Goal: Information Seeking & Learning: Learn about a topic

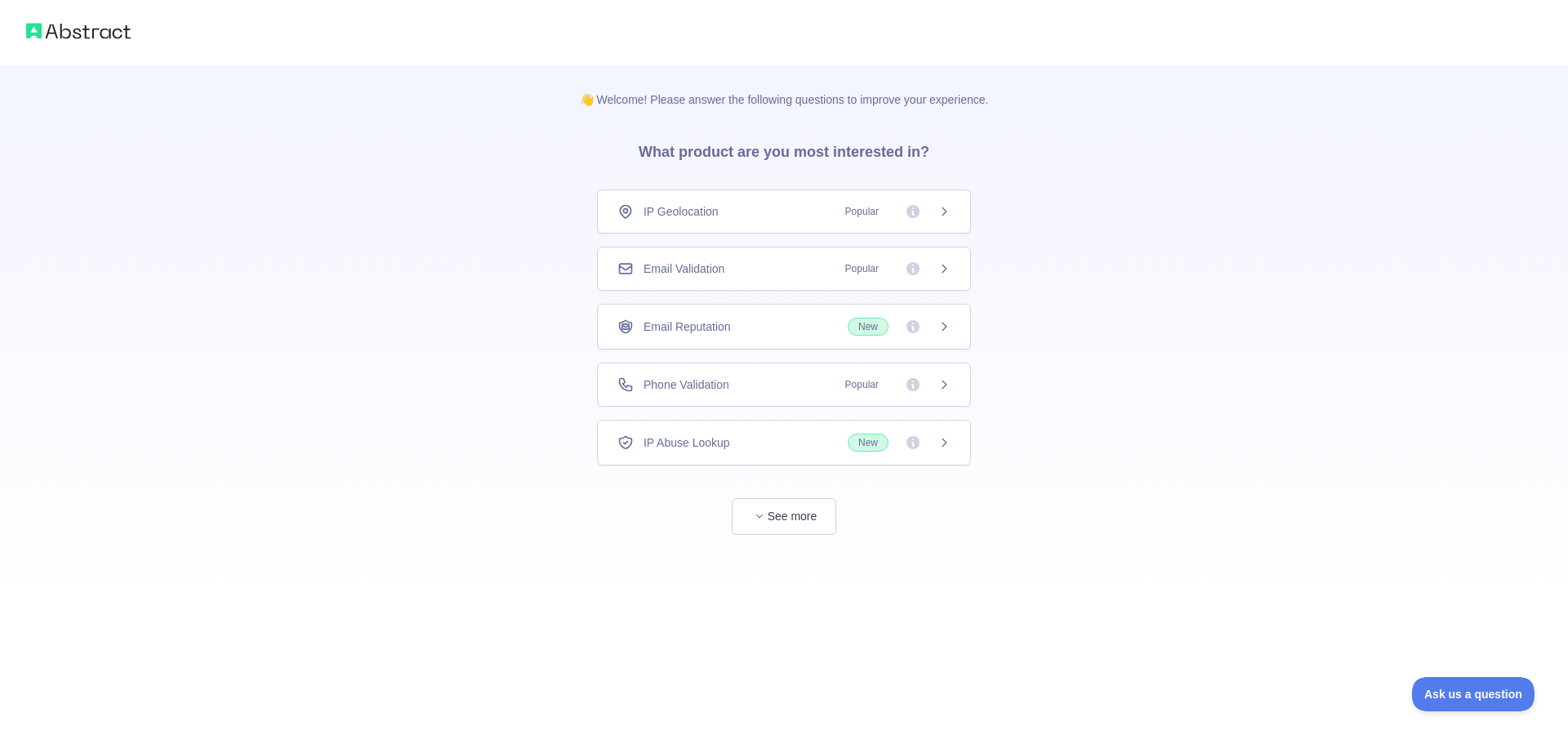
click at [767, 274] on div "Email Validation Popular" at bounding box center [784, 268] width 333 height 17
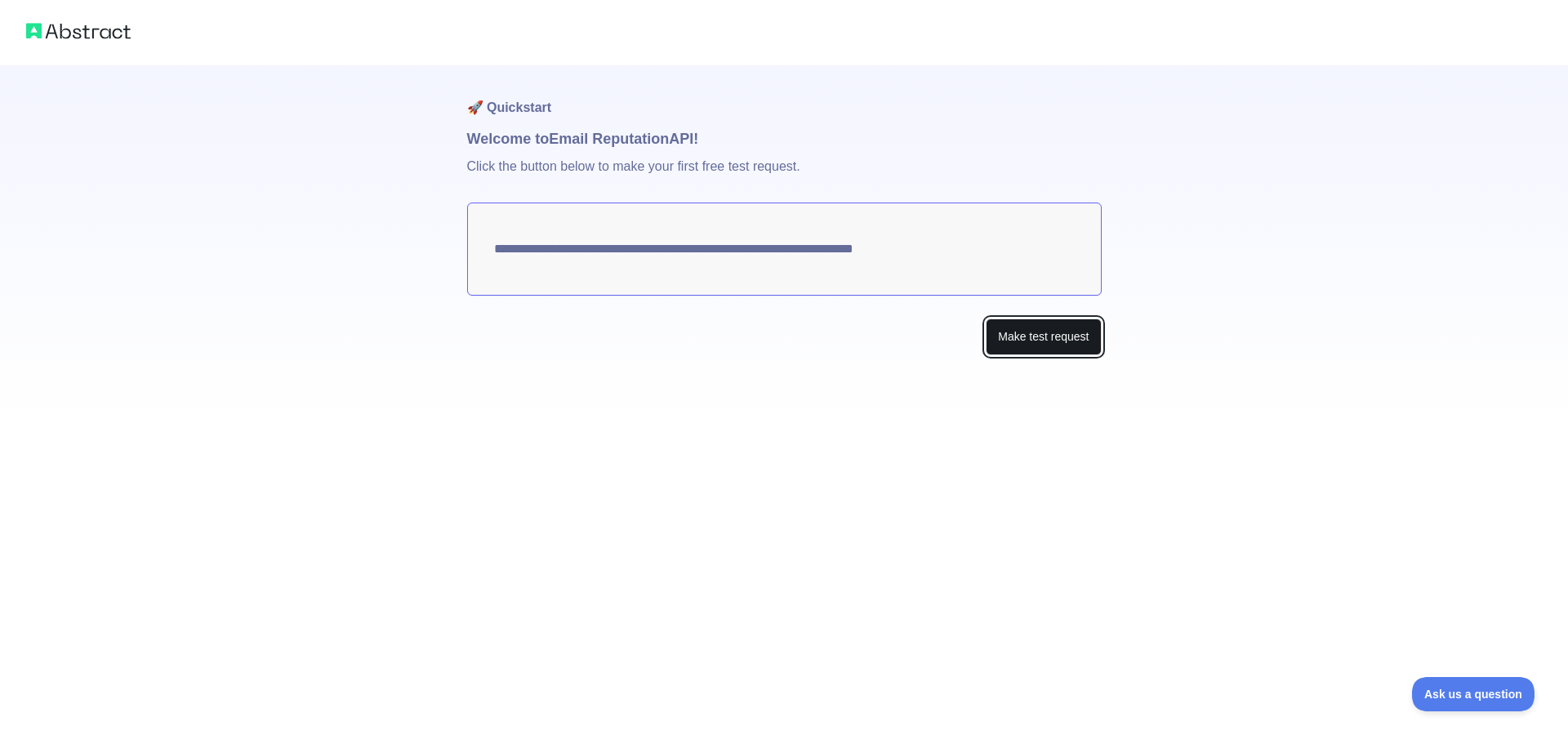
click at [1037, 342] on button "Make test request" at bounding box center [1043, 337] width 115 height 37
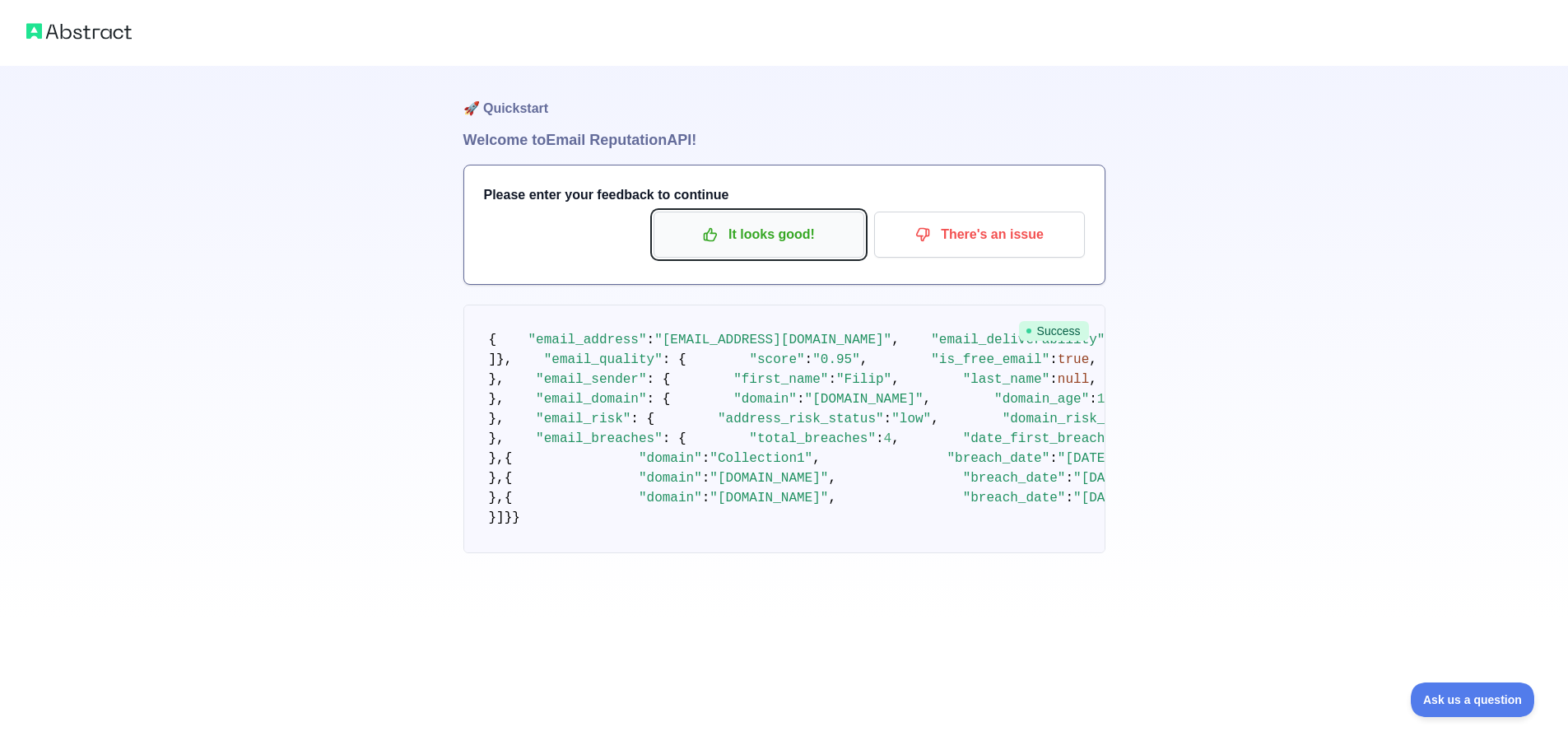
click at [770, 240] on p "It looks good!" at bounding box center [758, 235] width 186 height 28
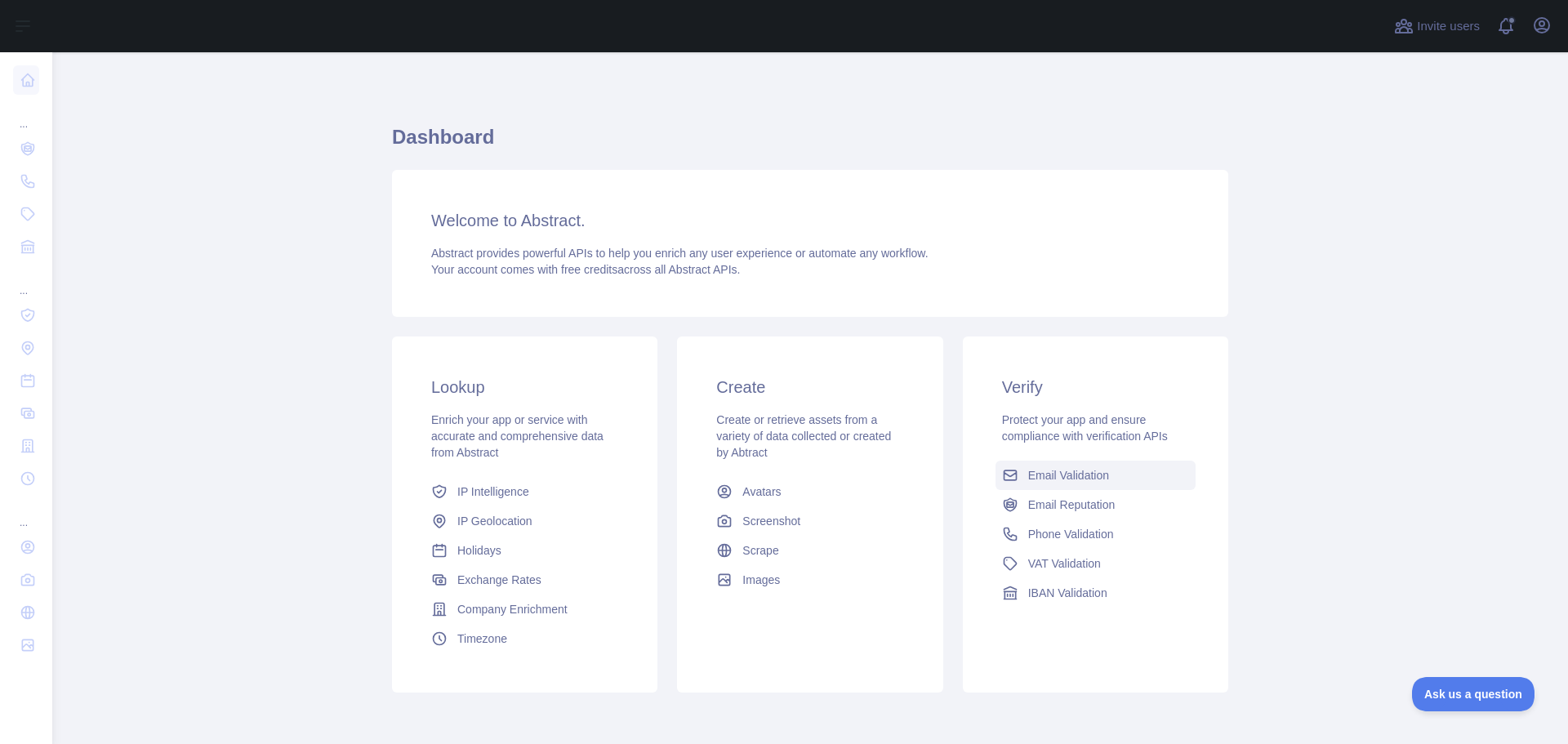
click at [1025, 484] on link "Email Validation" at bounding box center [1095, 476] width 200 height 30
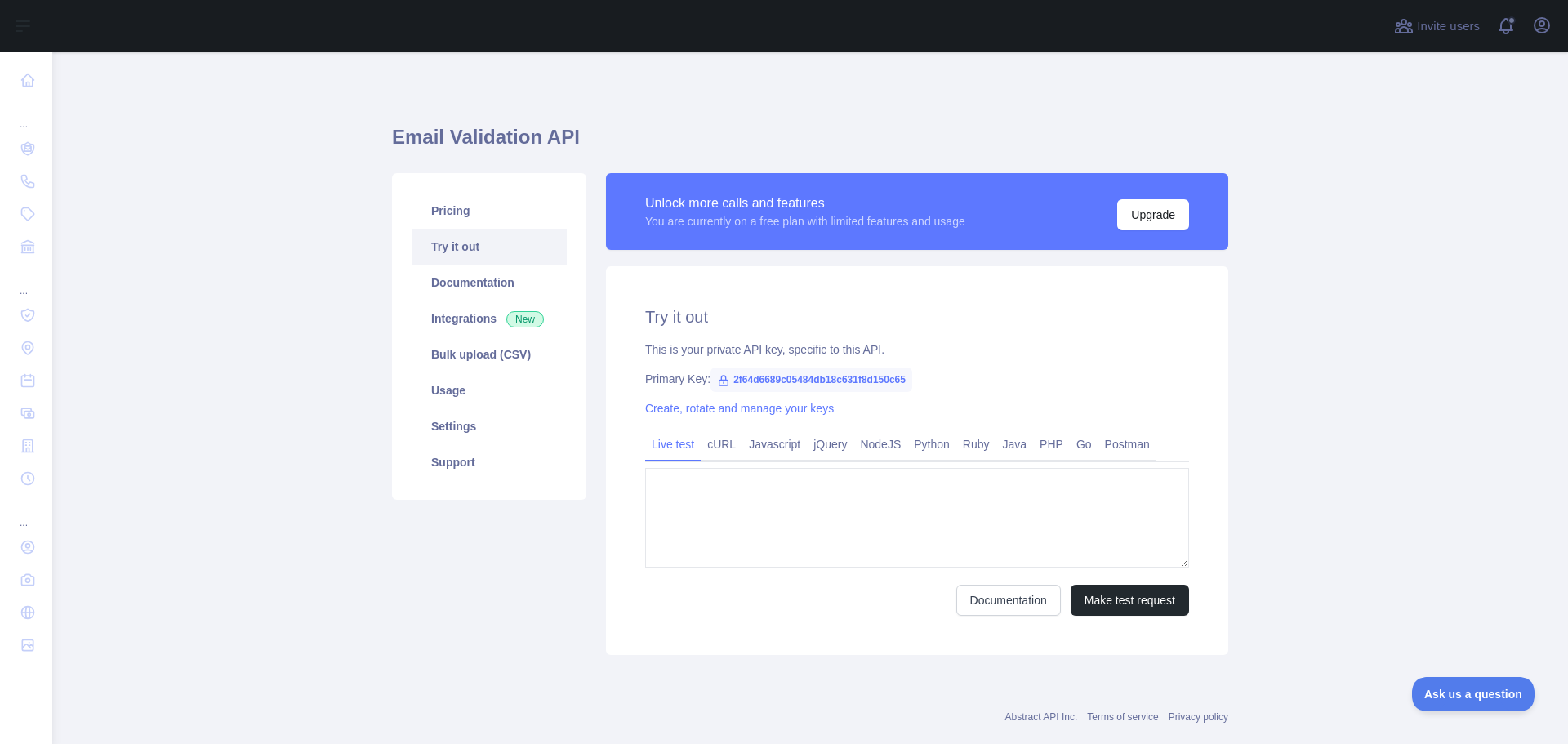
type textarea "**********"
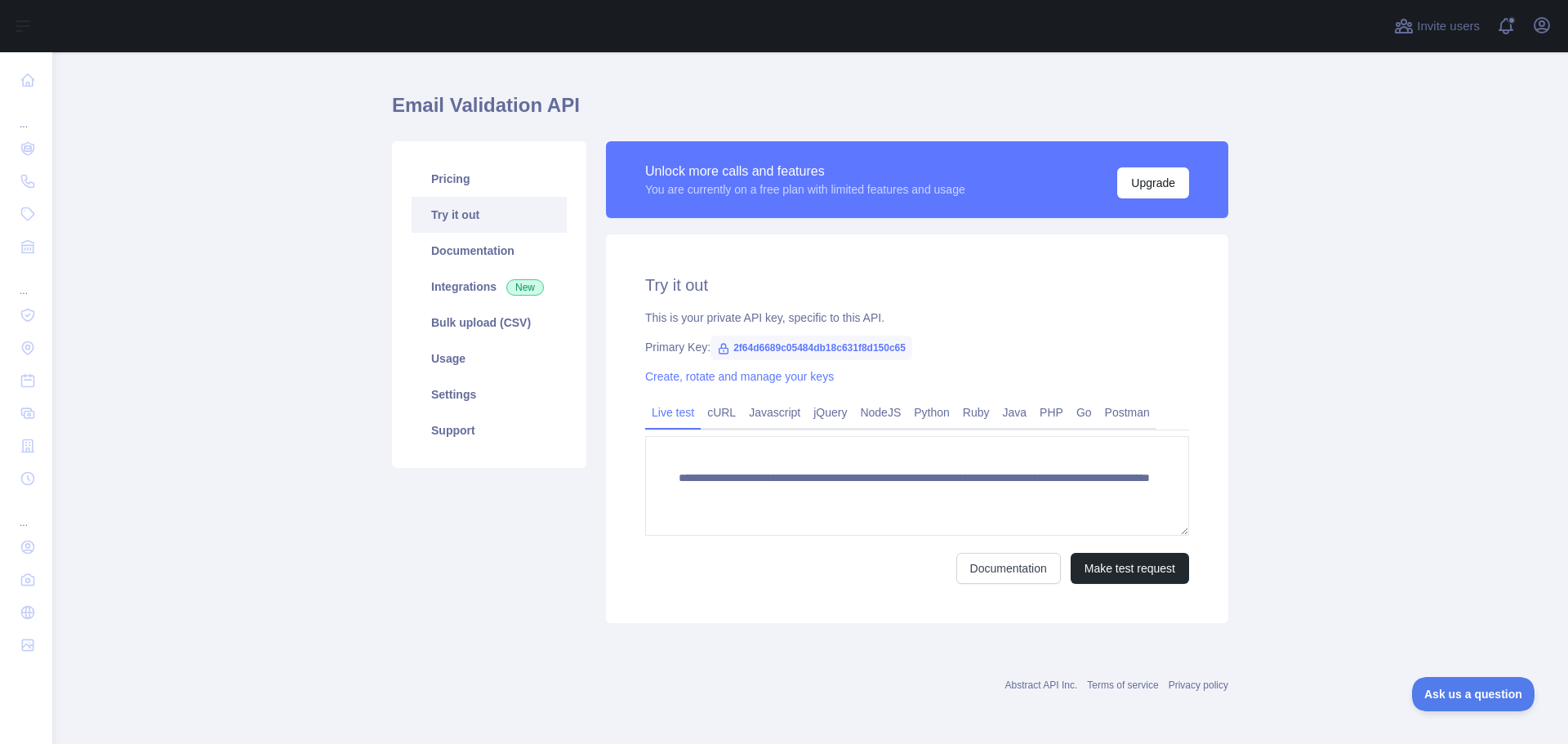
click at [808, 348] on span "2f64d6689c05484db18c631f8d150c65" at bounding box center [811, 347] width 202 height 24
copy span "2f64d6689c05484db18c631f8d150c65"
click at [707, 420] on link "cURL" at bounding box center [721, 412] width 42 height 26
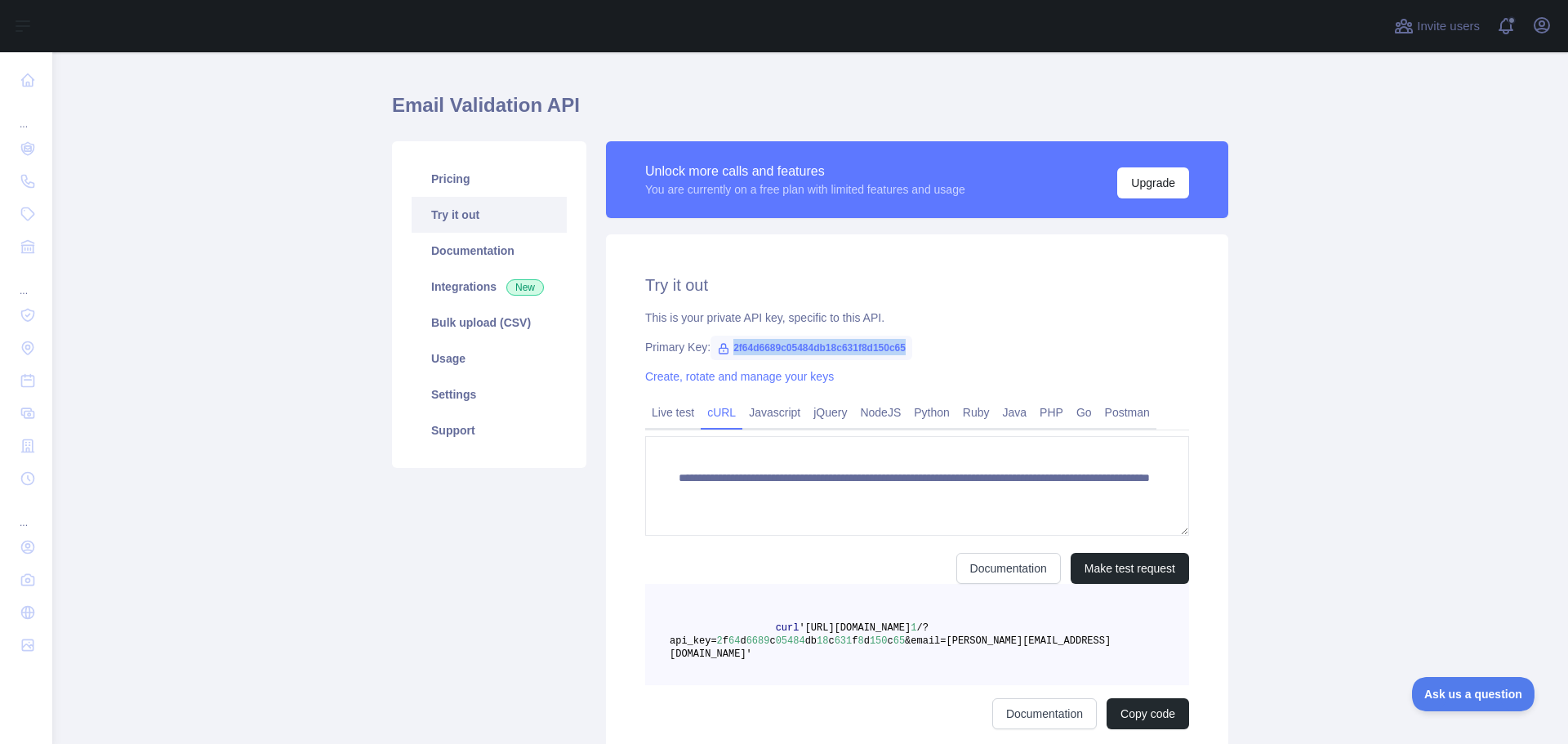
scroll to position [17, 0]
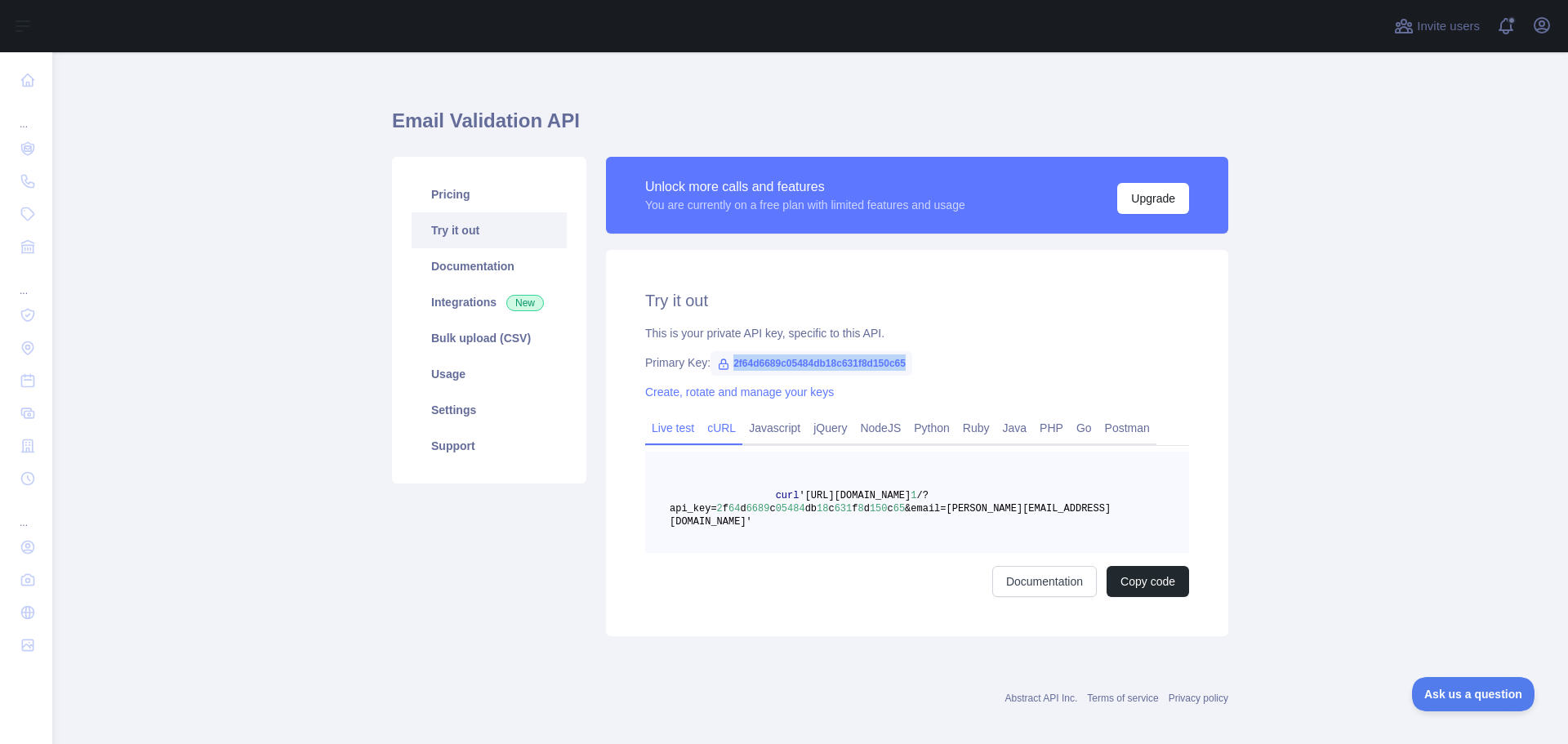
click at [668, 431] on link "Live test" at bounding box center [673, 428] width 56 height 26
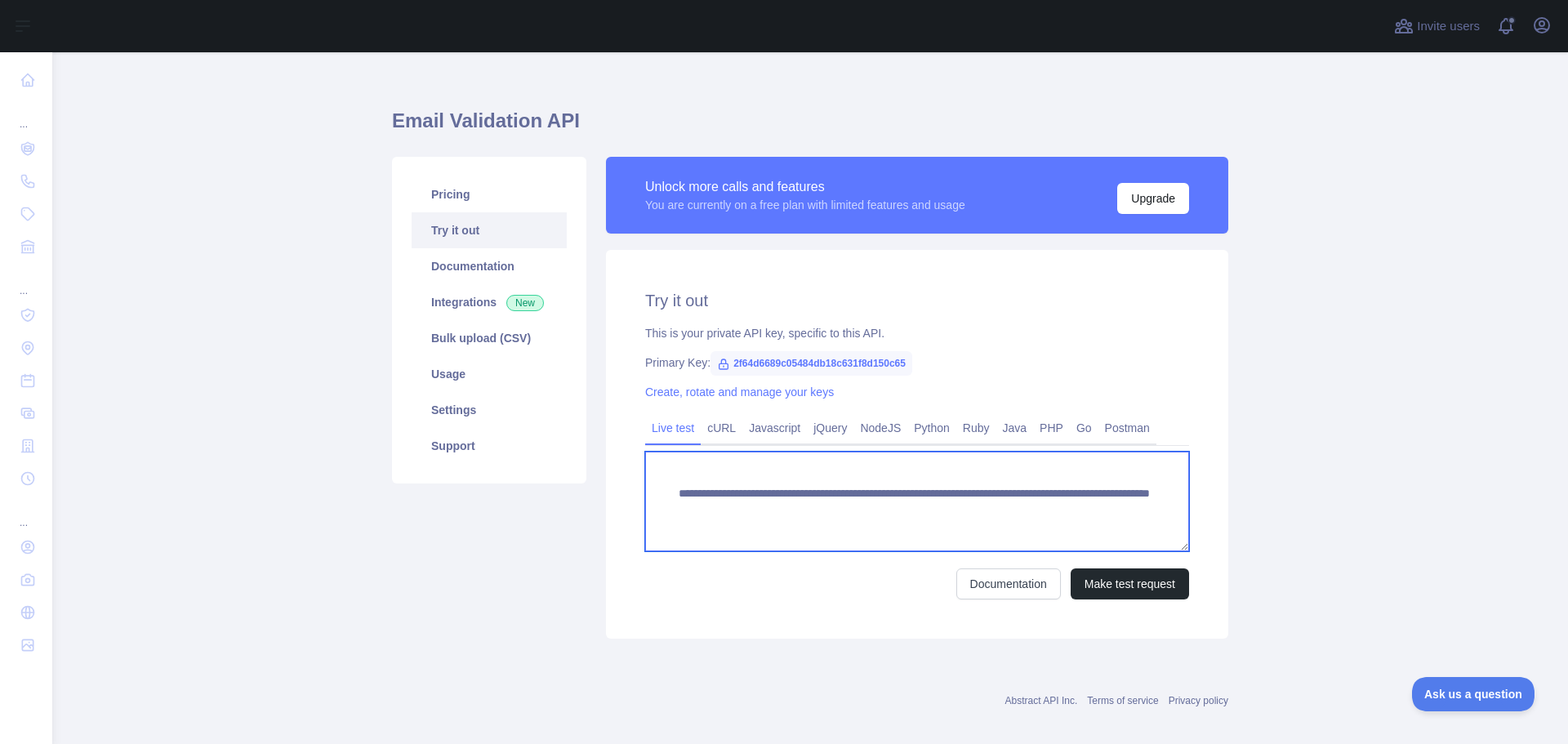
drag, startPoint x: 663, startPoint y: 497, endPoint x: 1116, endPoint y: 520, distance: 453.6
click at [1116, 520] on textarea "**********" at bounding box center [918, 501] width 544 height 99
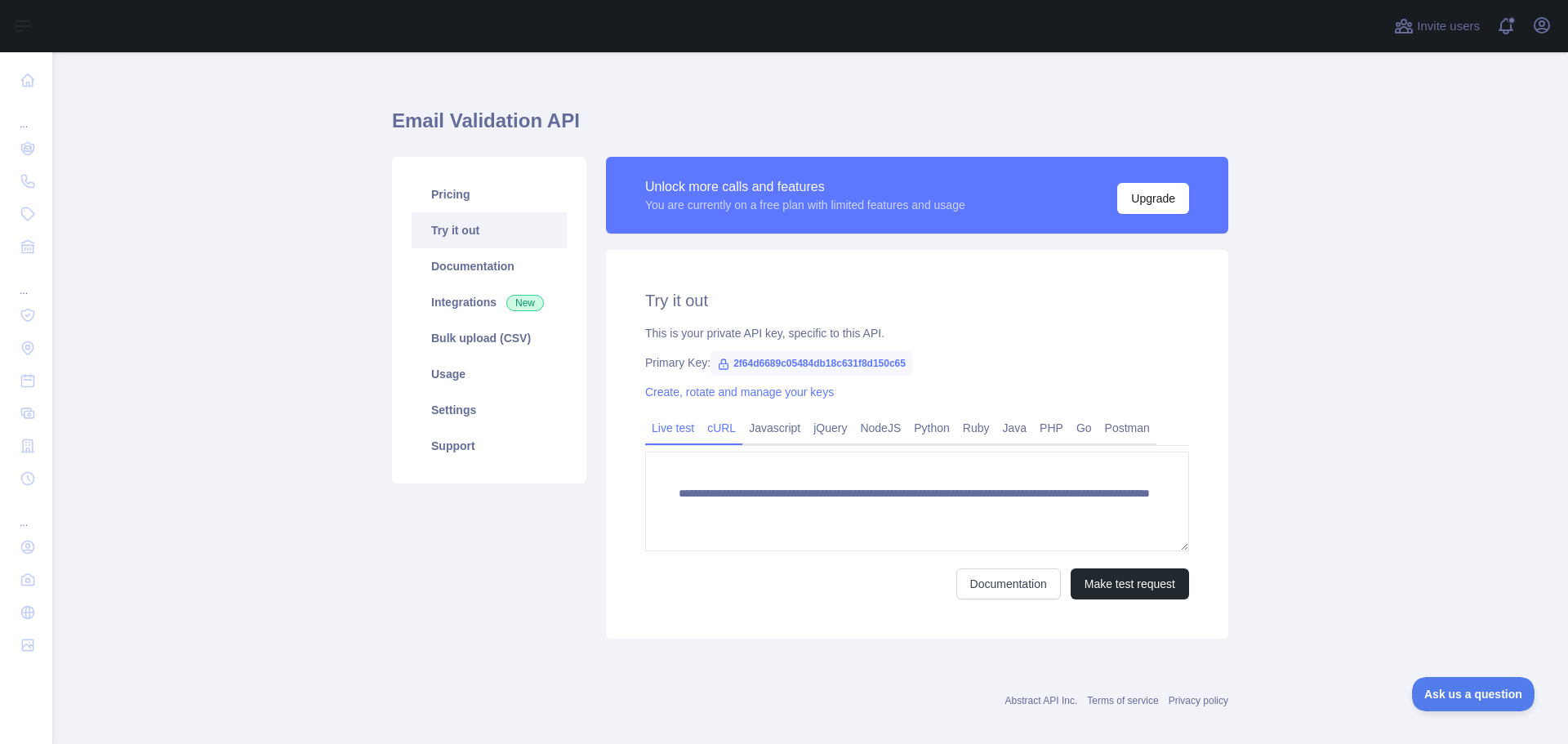
click at [717, 434] on link "cURL" at bounding box center [721, 428] width 42 height 26
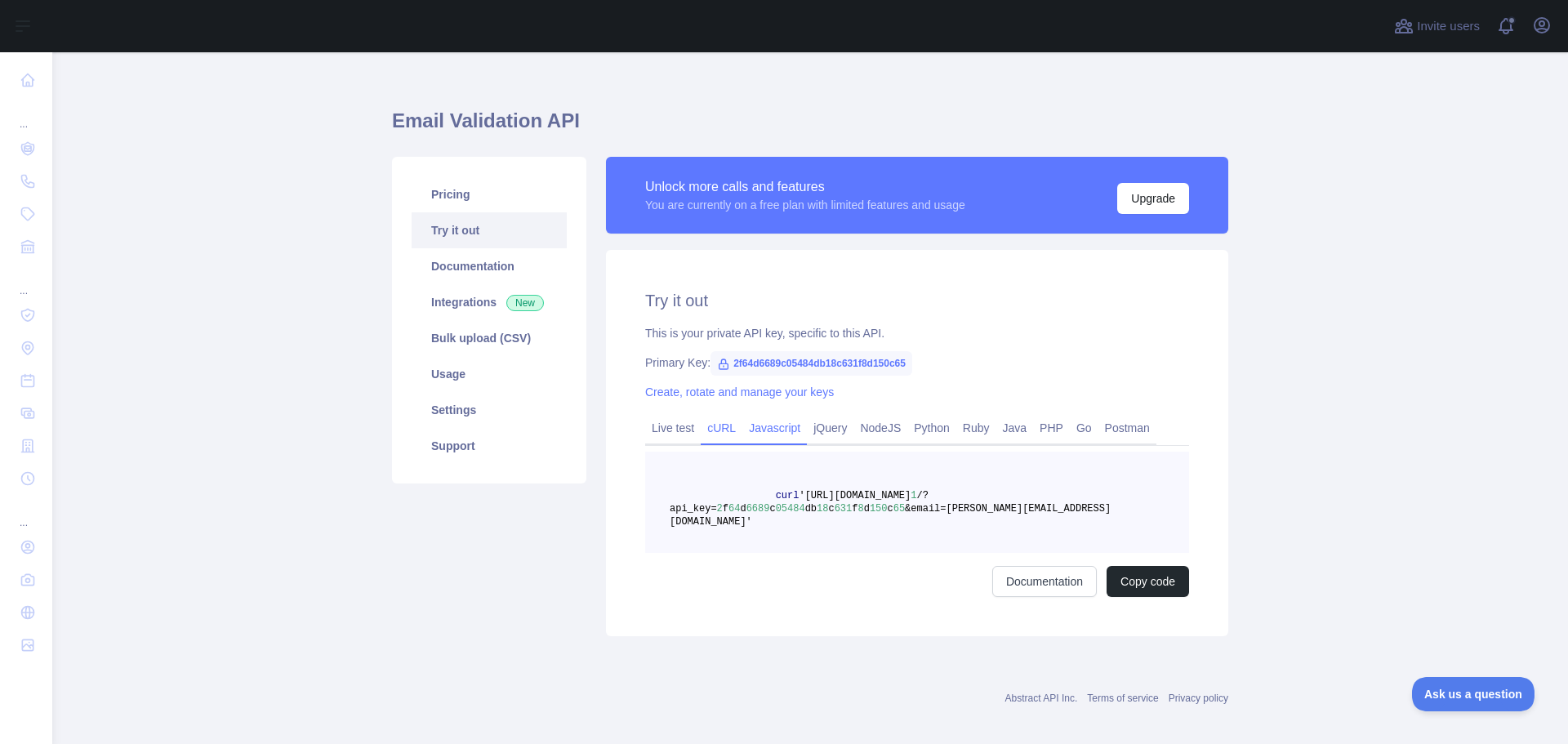
click at [759, 431] on link "Javascript" at bounding box center [774, 428] width 64 height 26
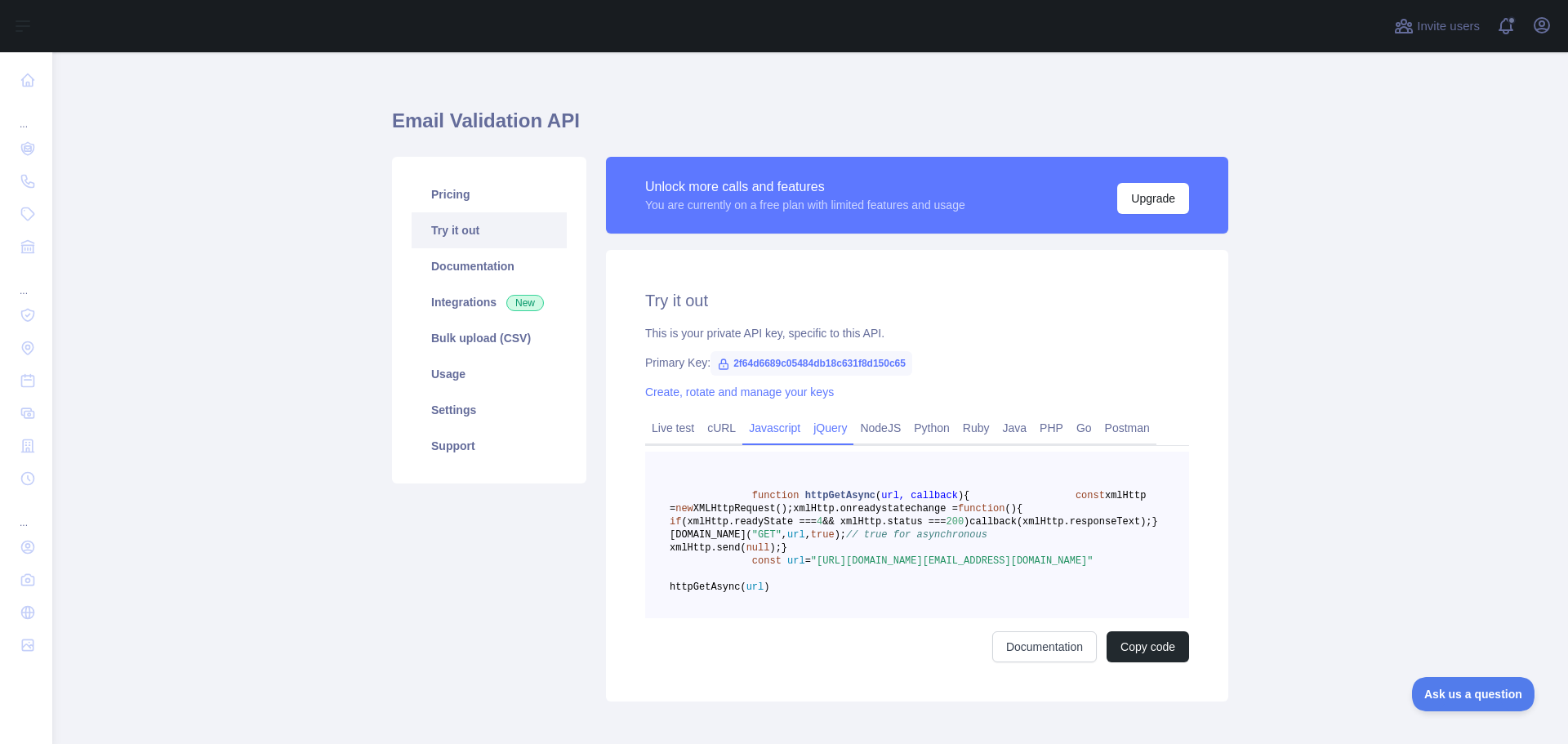
click at [818, 433] on link "jQuery" at bounding box center [830, 428] width 46 height 26
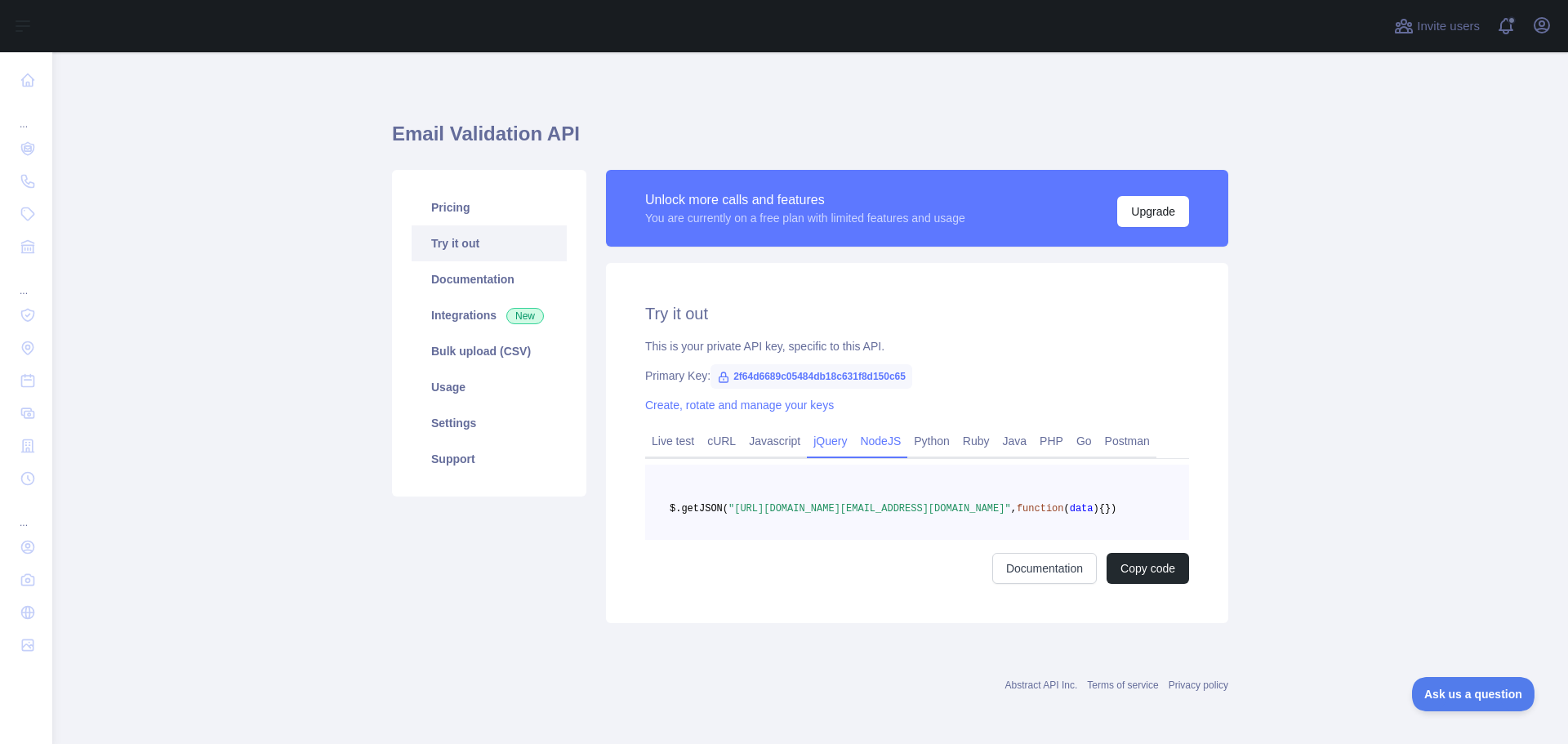
click at [884, 432] on link "NodeJS" at bounding box center [881, 441] width 54 height 26
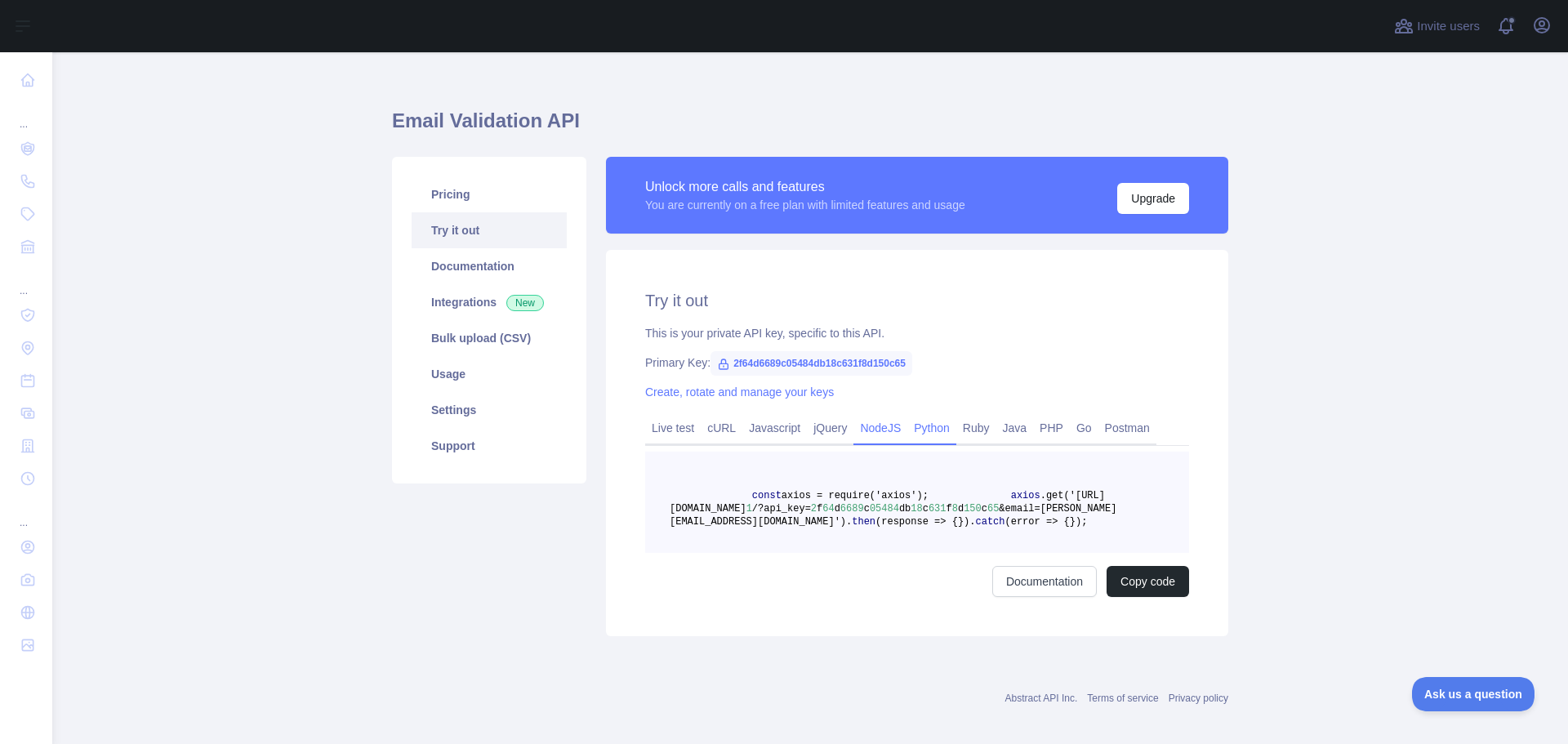
click at [917, 432] on link "Python" at bounding box center [932, 428] width 49 height 26
click at [957, 432] on link "Ruby" at bounding box center [976, 428] width 40 height 26
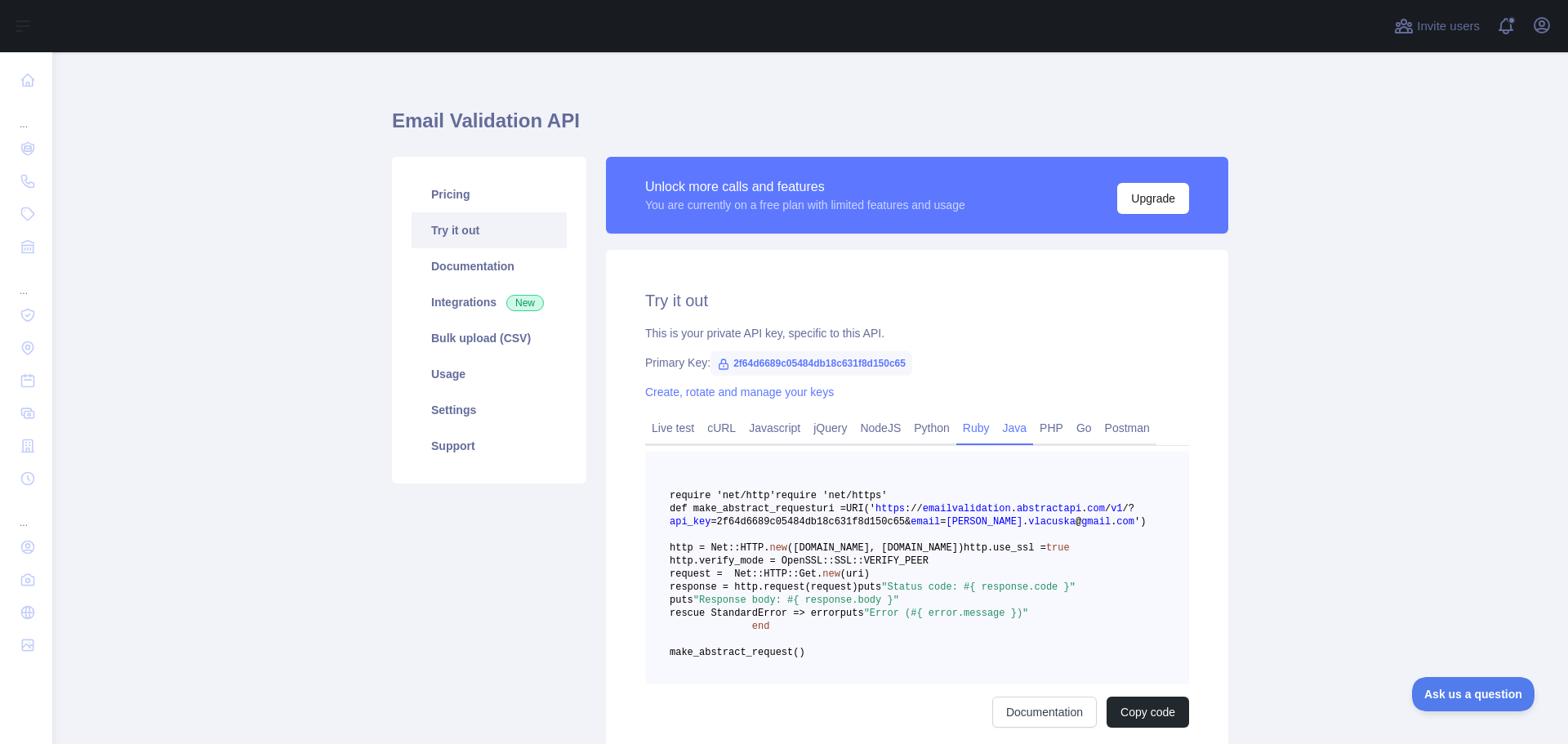
click at [1003, 432] on link "Java" at bounding box center [1015, 428] width 37 height 26
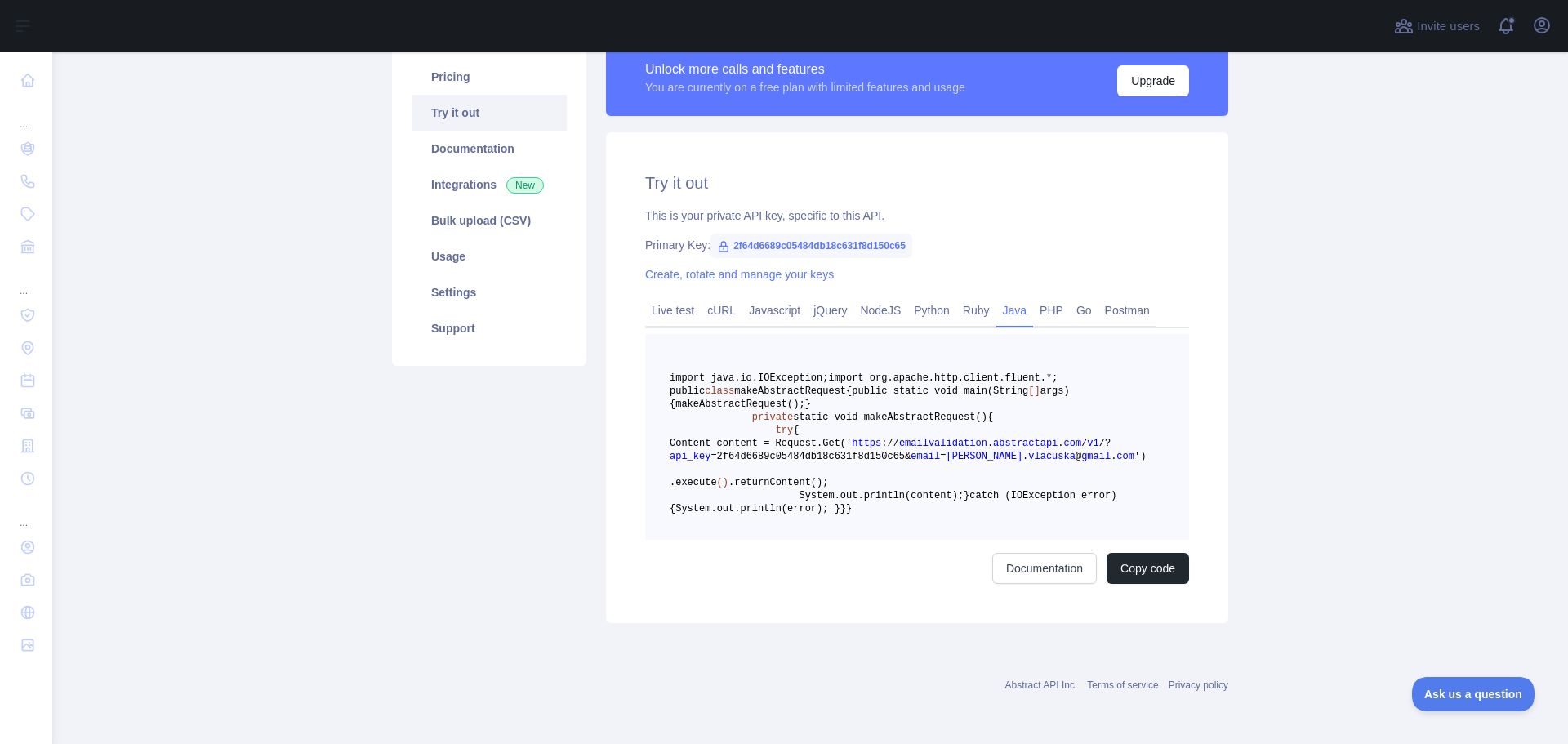
scroll to position [159, 0]
click at [1037, 297] on link "PHP" at bounding box center [1052, 310] width 37 height 26
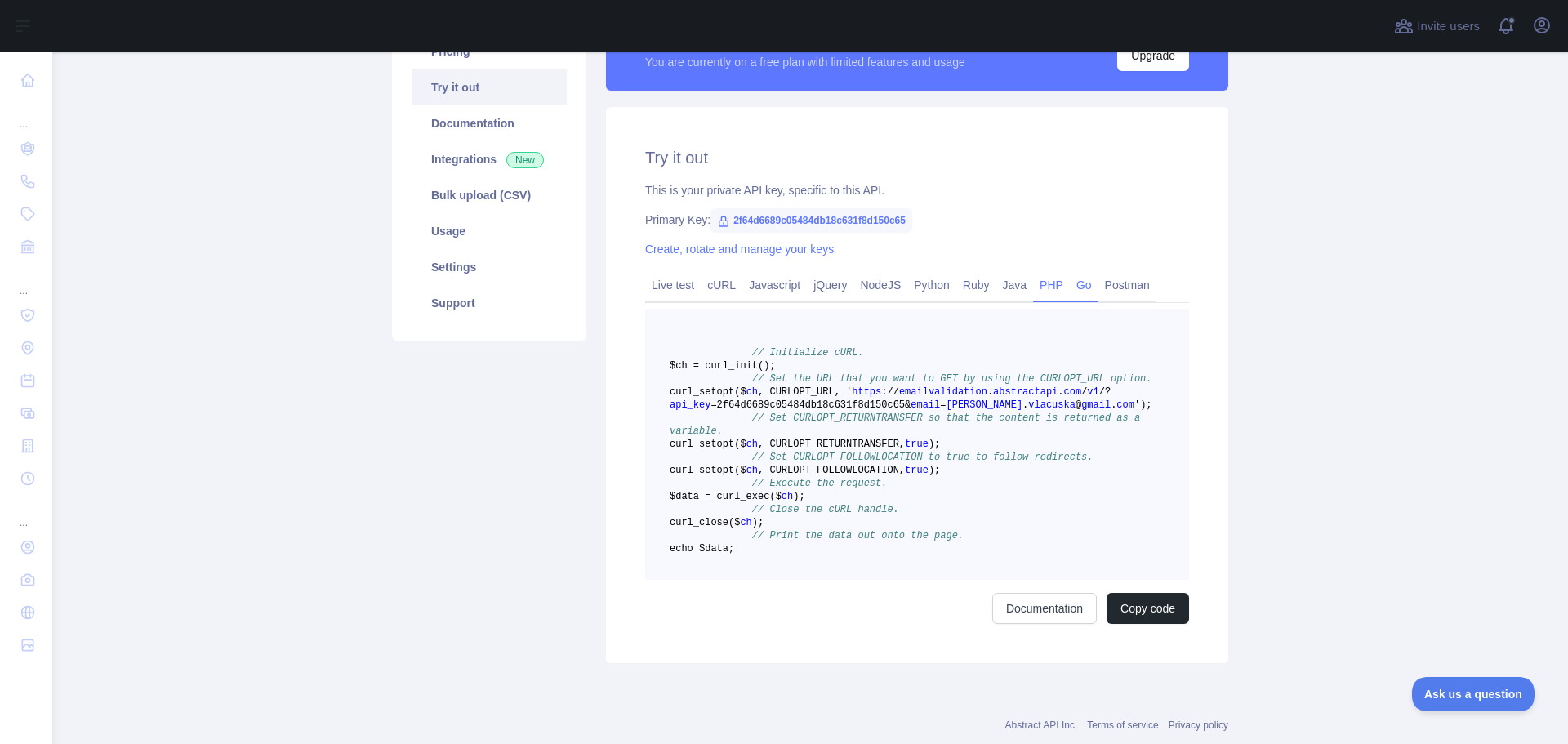
click at [1070, 287] on link "Go" at bounding box center [1084, 285] width 29 height 26
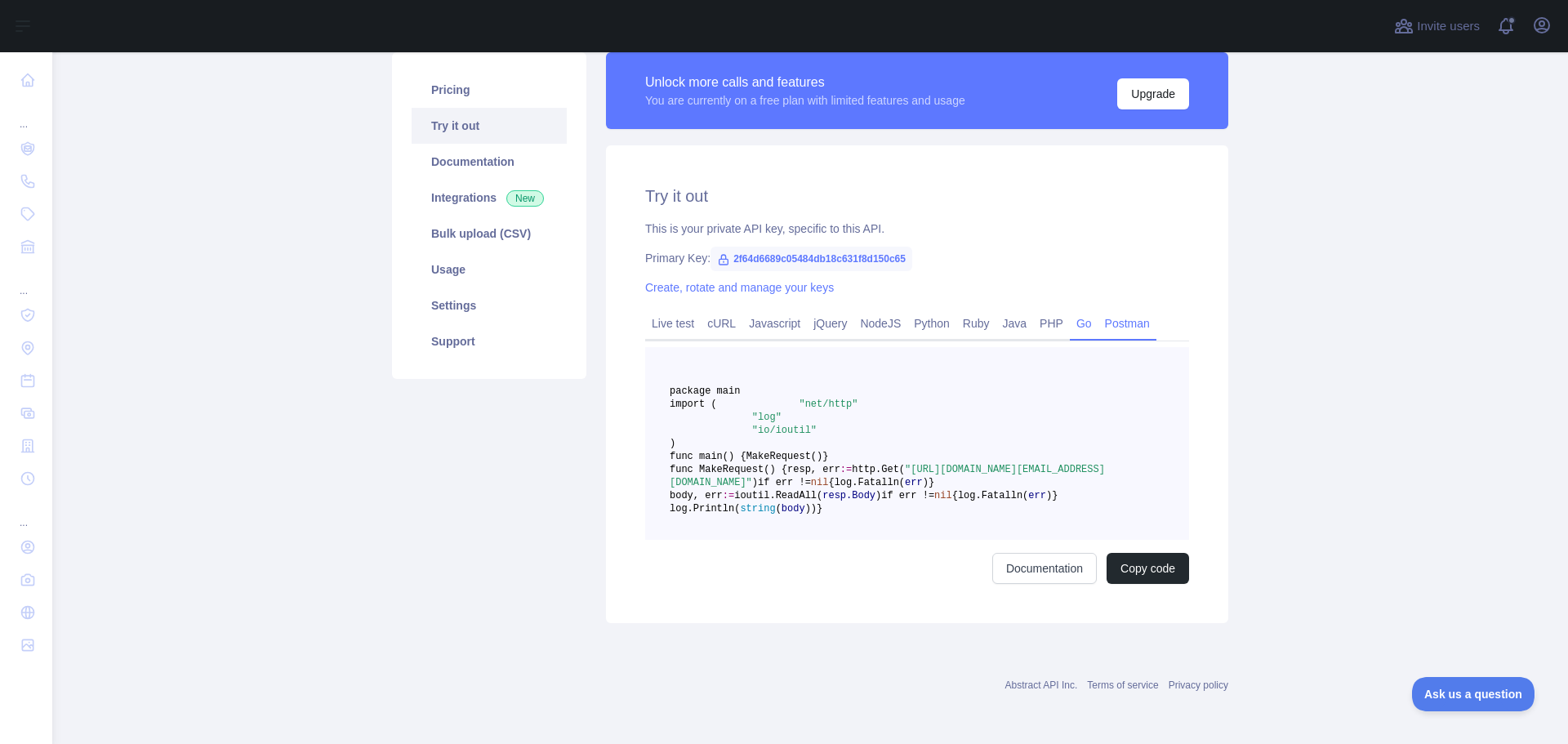
click at [1100, 310] on link "Postman" at bounding box center [1128, 323] width 58 height 26
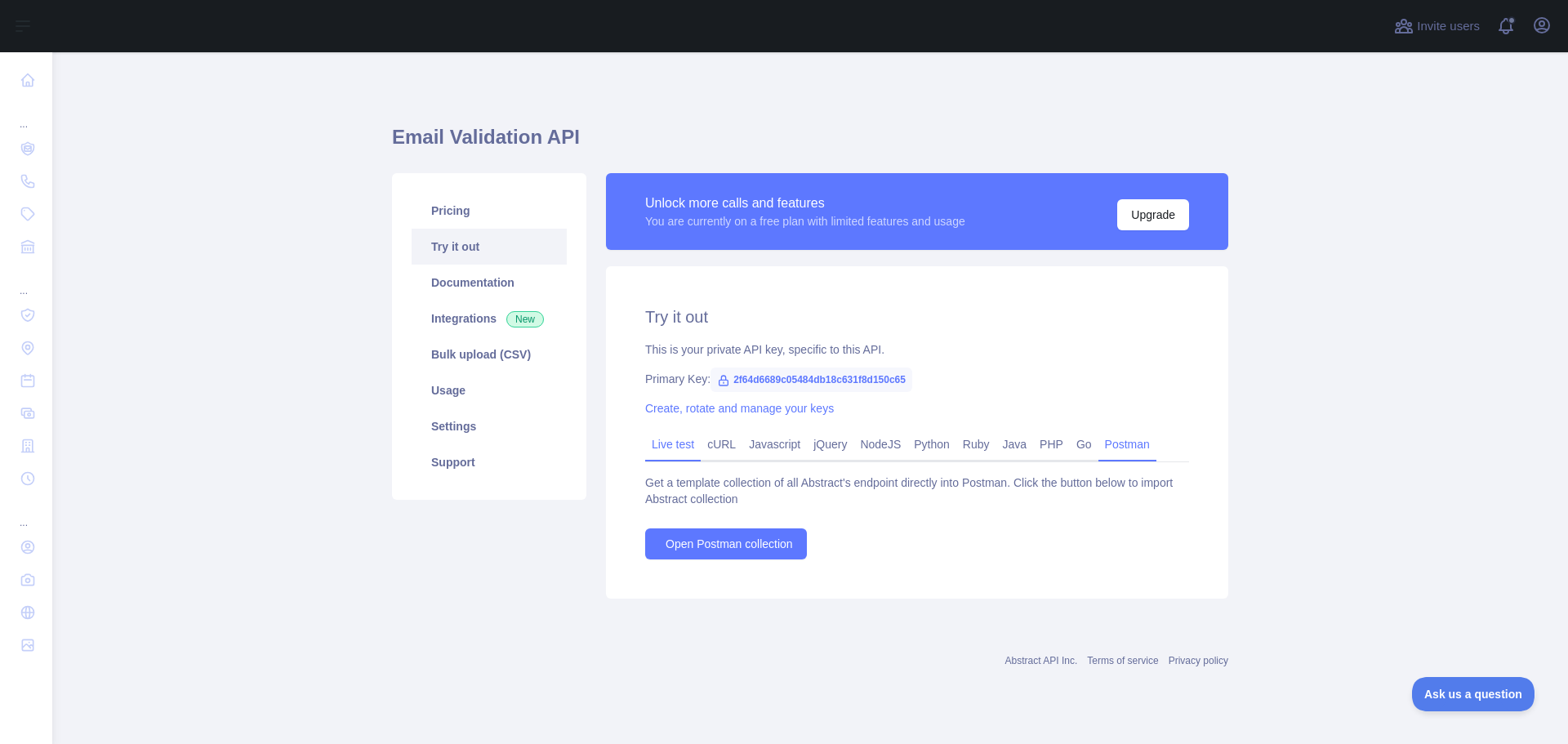
click at [684, 445] on link "Live test" at bounding box center [673, 444] width 56 height 26
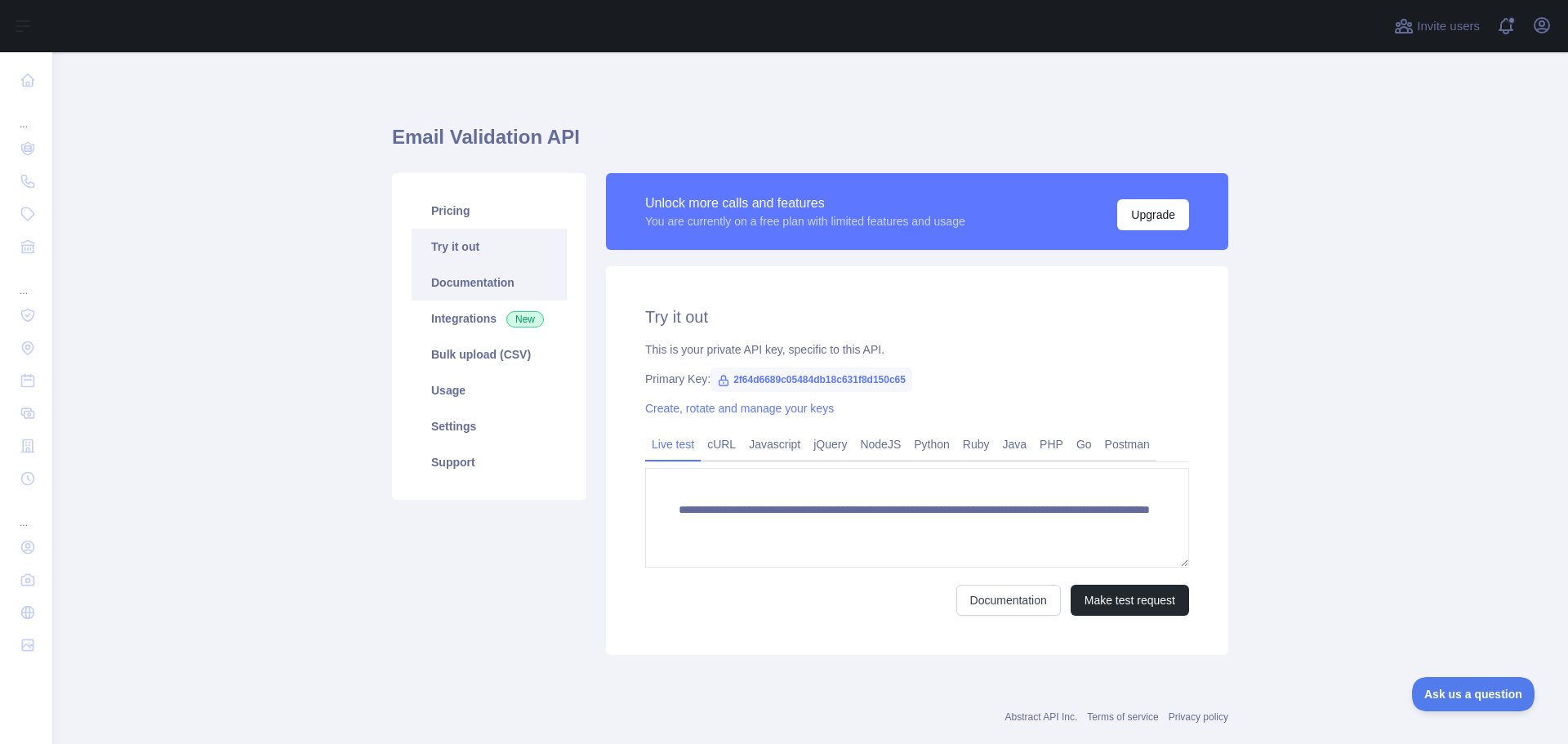
click at [485, 274] on link "Documentation" at bounding box center [489, 282] width 155 height 36
click at [464, 320] on link "Integrations New" at bounding box center [489, 319] width 155 height 36
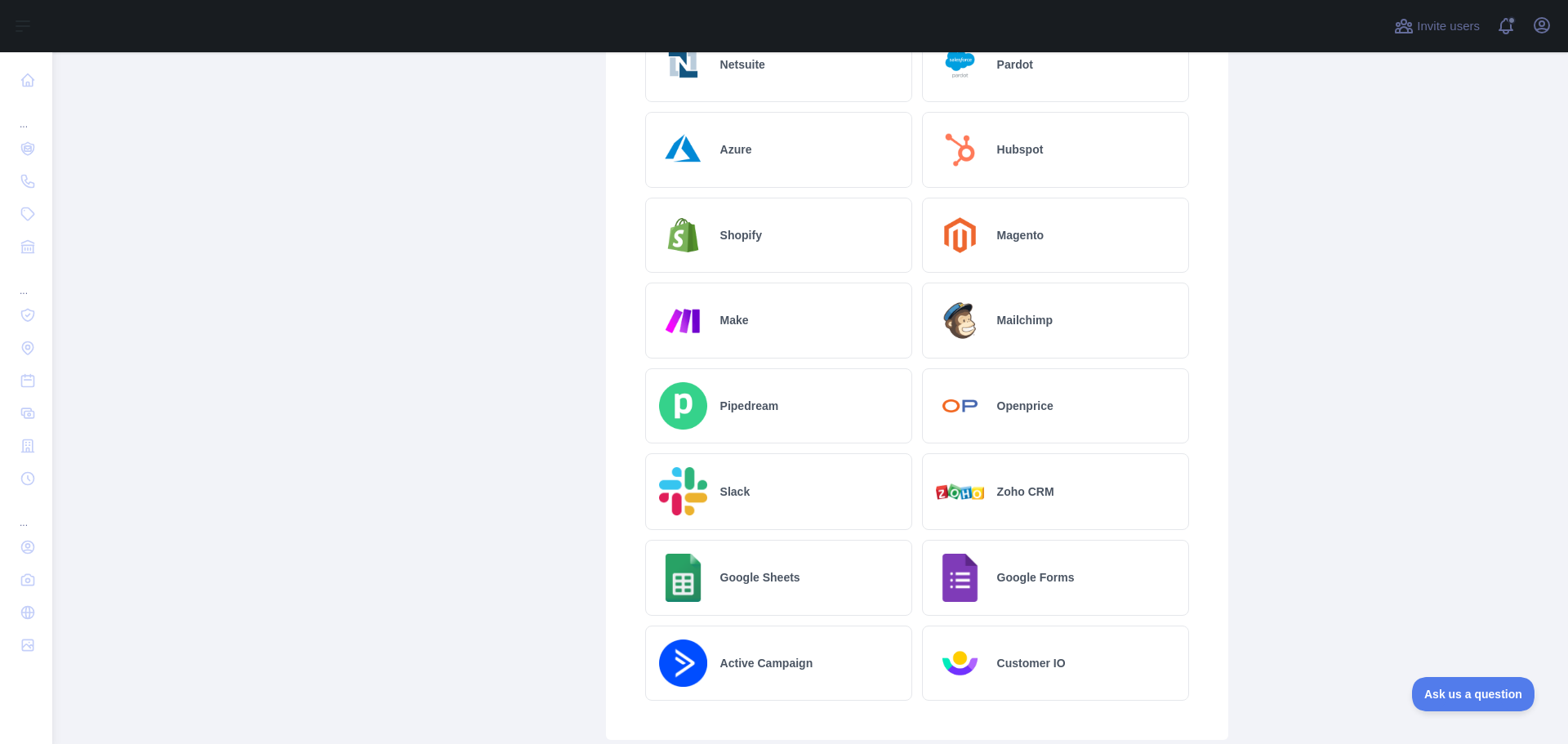
scroll to position [803, 0]
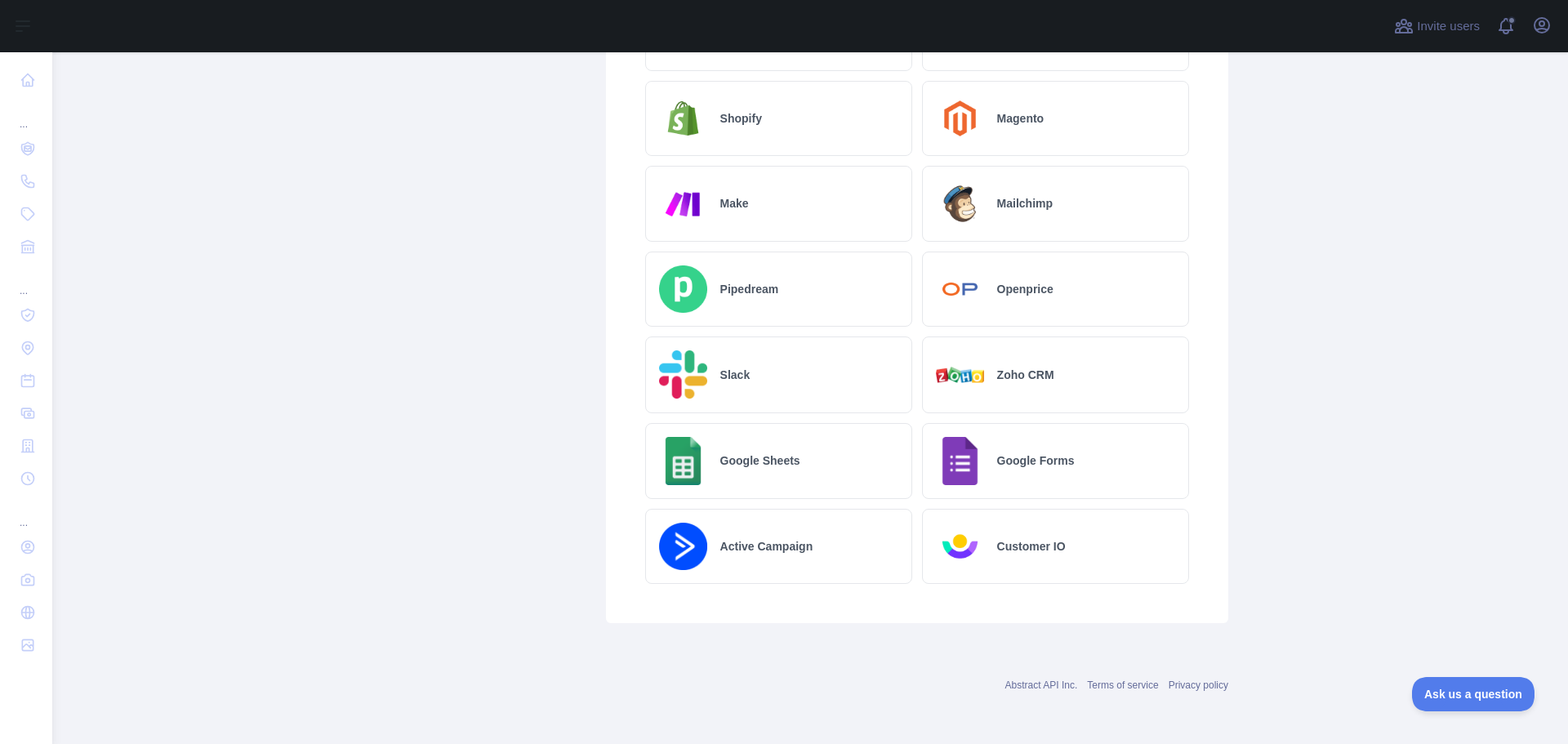
click at [776, 469] on h2 "Google Sheets" at bounding box center [760, 461] width 80 height 17
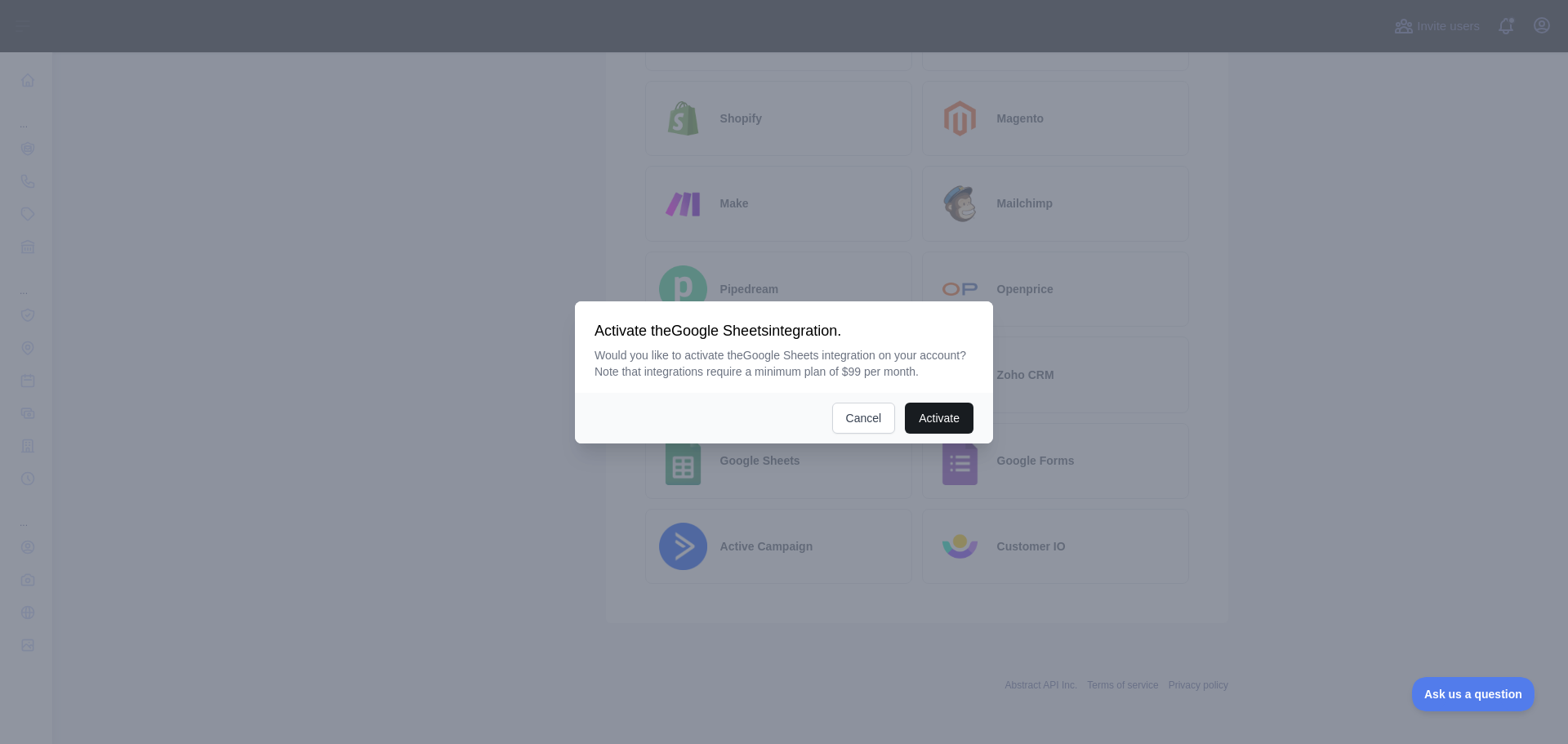
click at [936, 409] on button "Activate" at bounding box center [939, 417] width 69 height 31
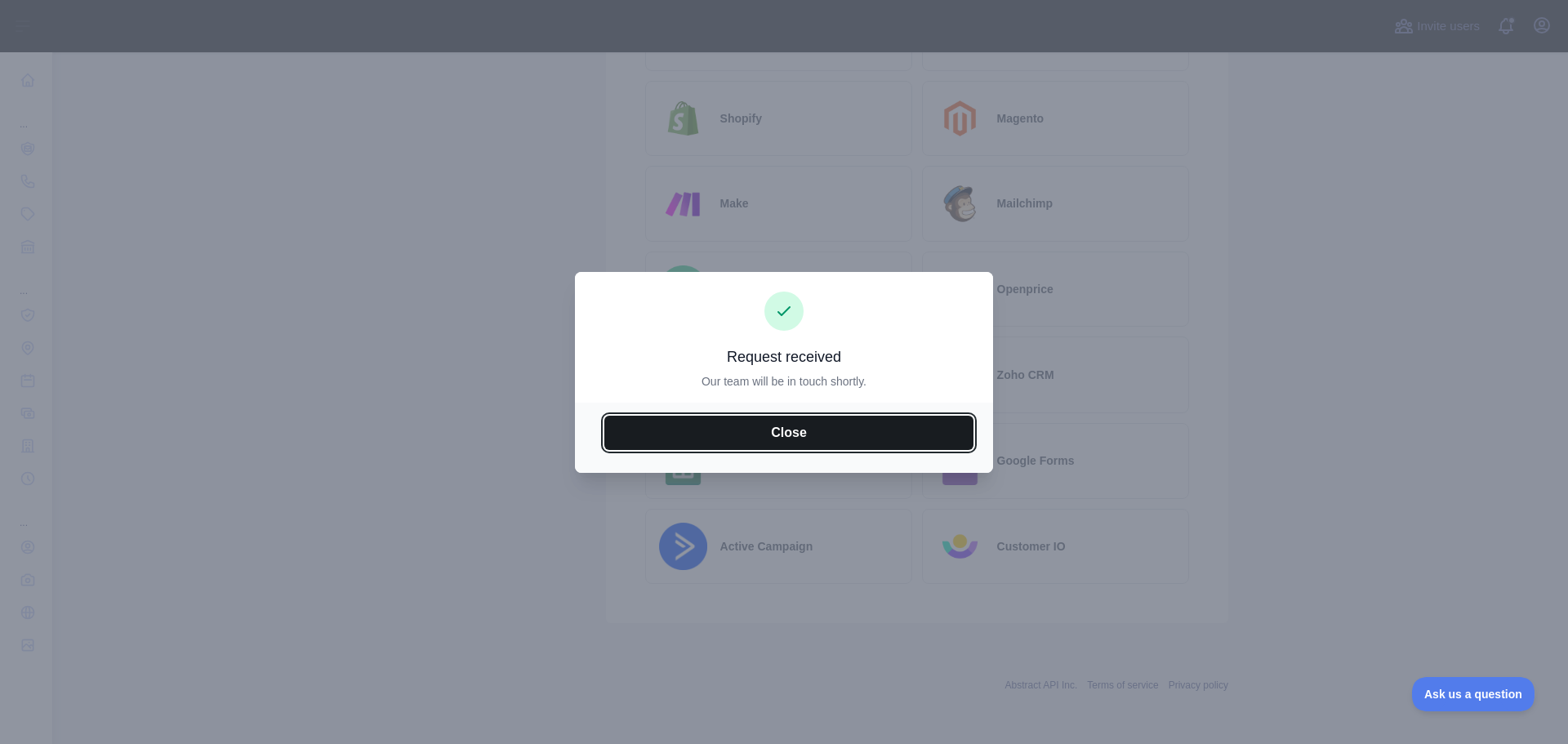
click at [876, 433] on button "Close" at bounding box center [789, 433] width 369 height 34
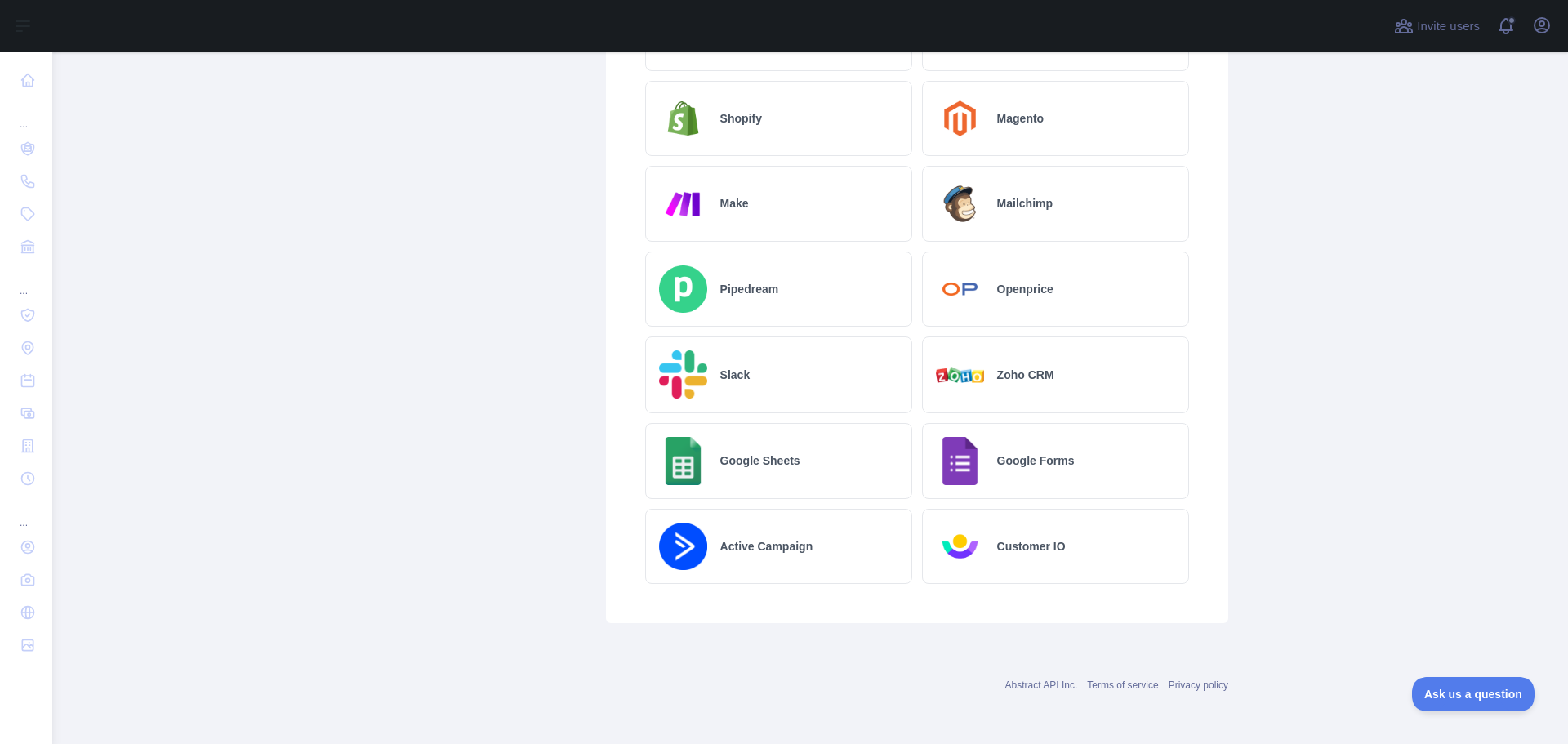
scroll to position [0, 0]
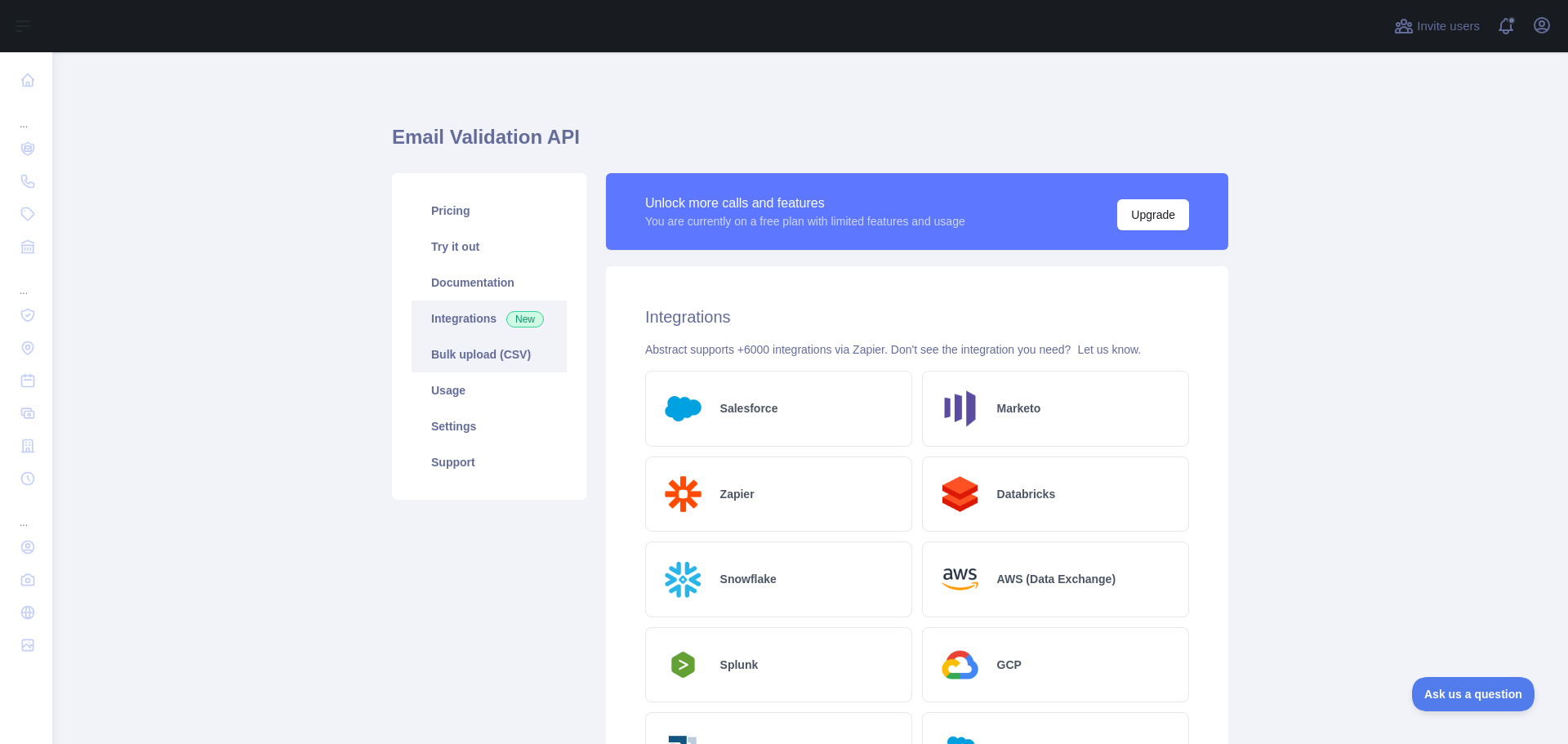
click at [497, 348] on link "Bulk upload (CSV)" at bounding box center [489, 354] width 155 height 36
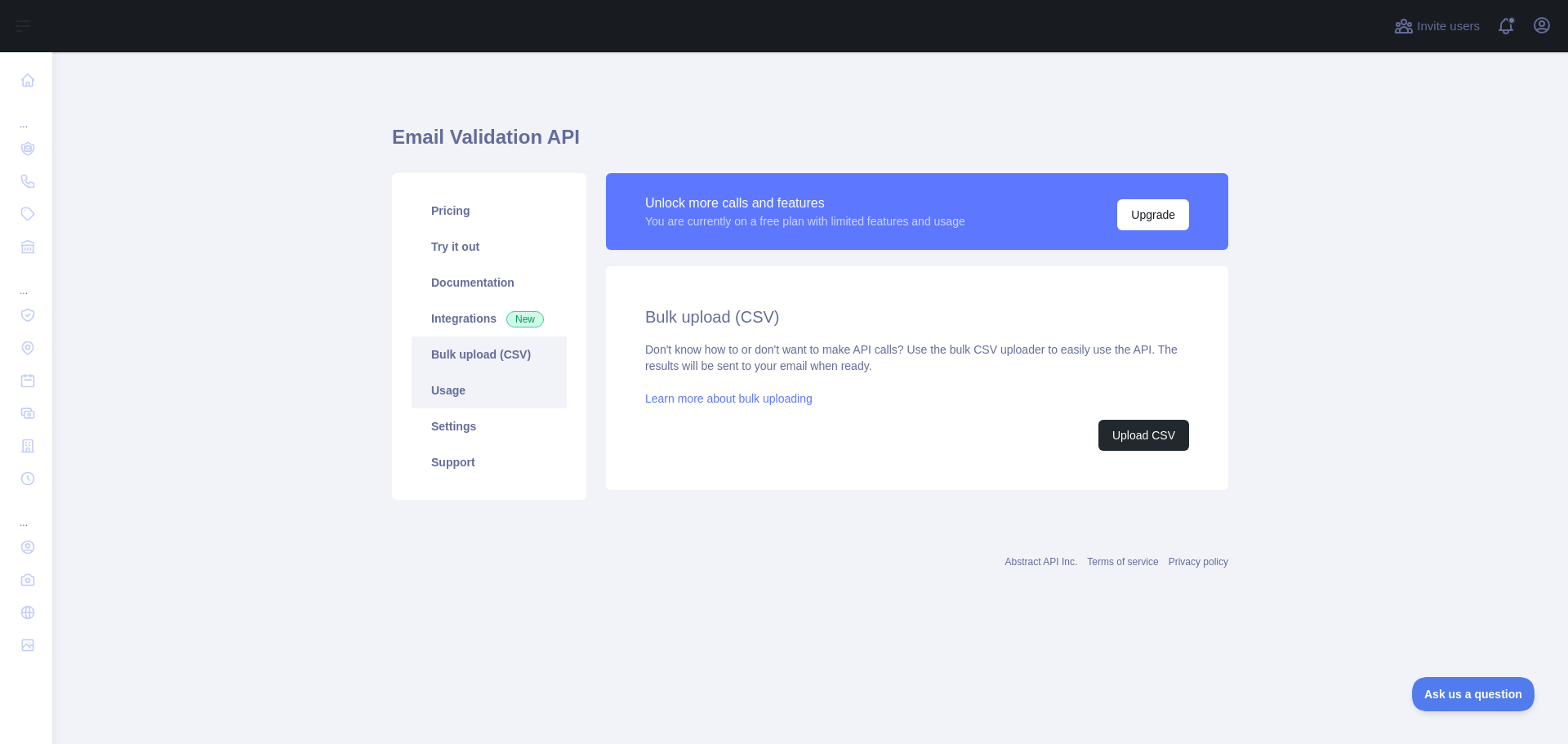
click at [504, 385] on link "Usage" at bounding box center [489, 390] width 155 height 36
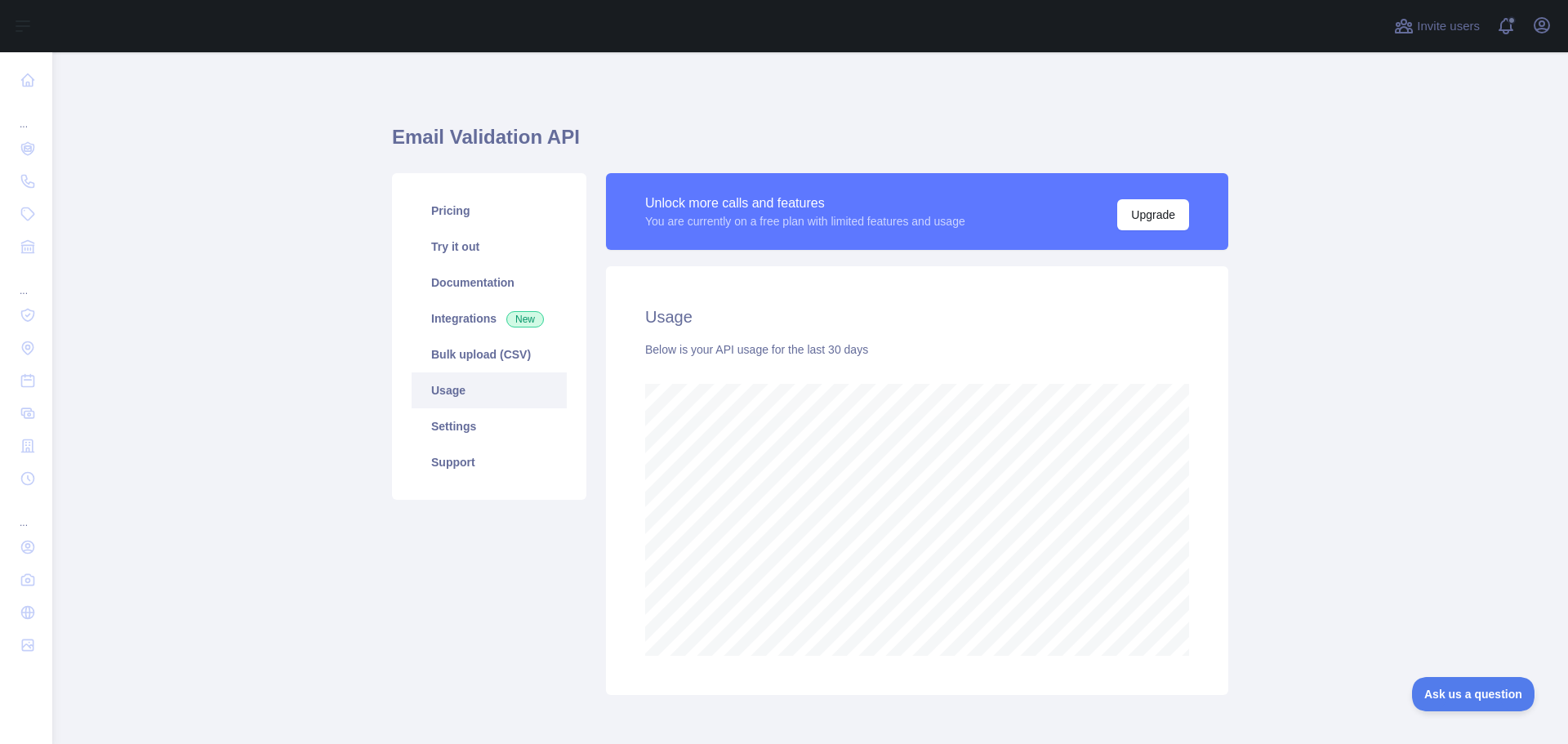
scroll to position [692, 1504]
click at [497, 423] on link "Settings" at bounding box center [489, 426] width 155 height 36
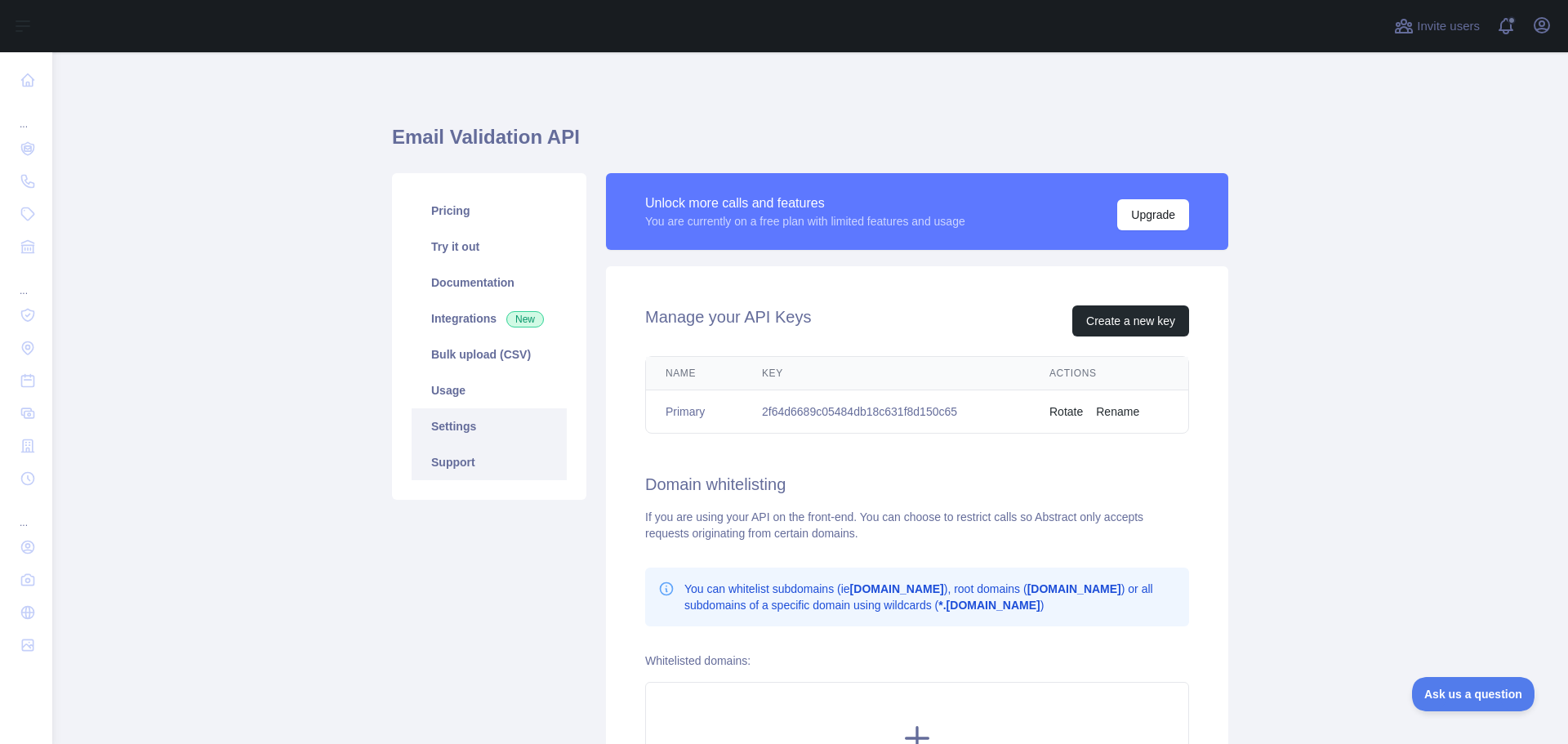
click at [497, 463] on link "Support" at bounding box center [489, 462] width 155 height 36
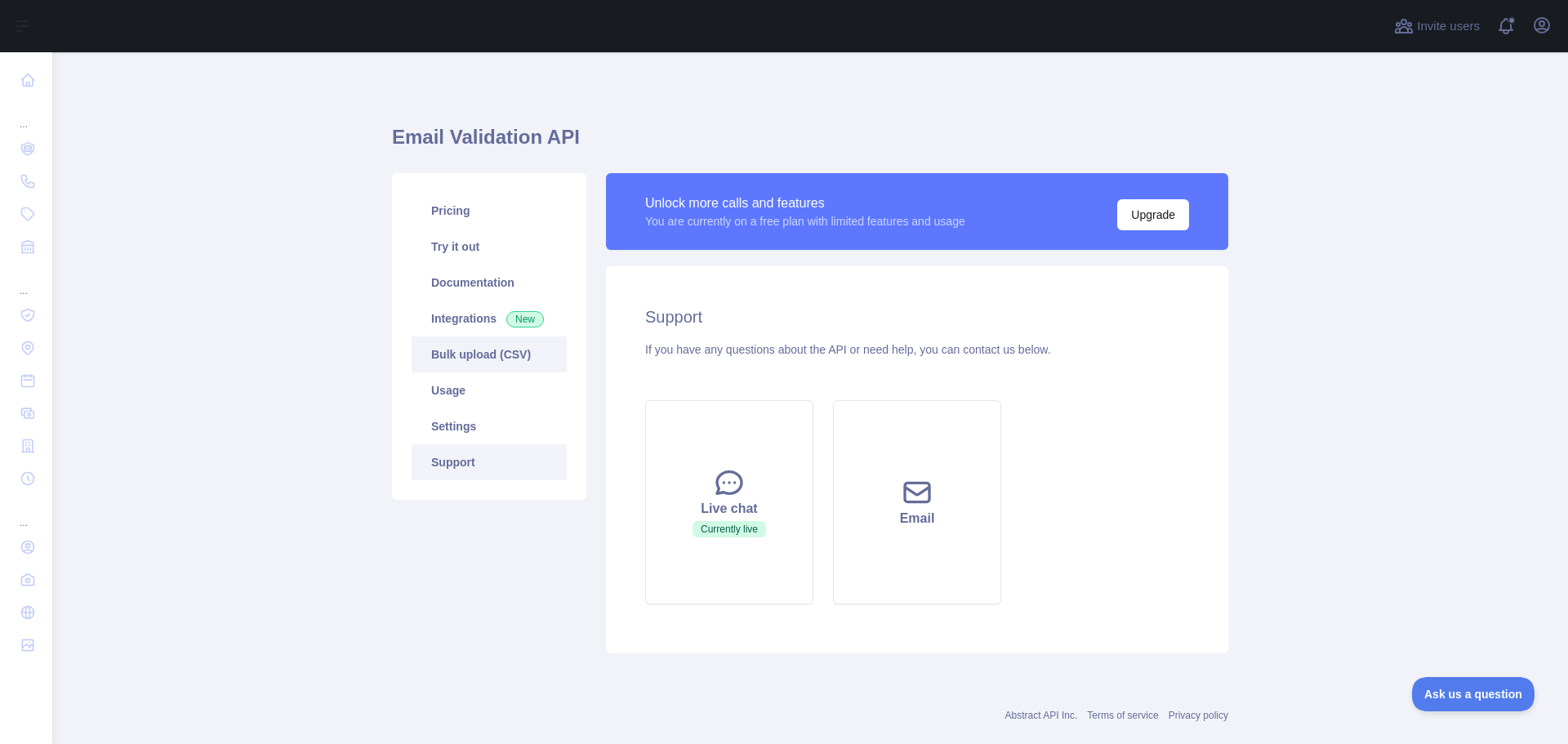
click at [460, 353] on link "Bulk upload (CSV)" at bounding box center [489, 354] width 155 height 36
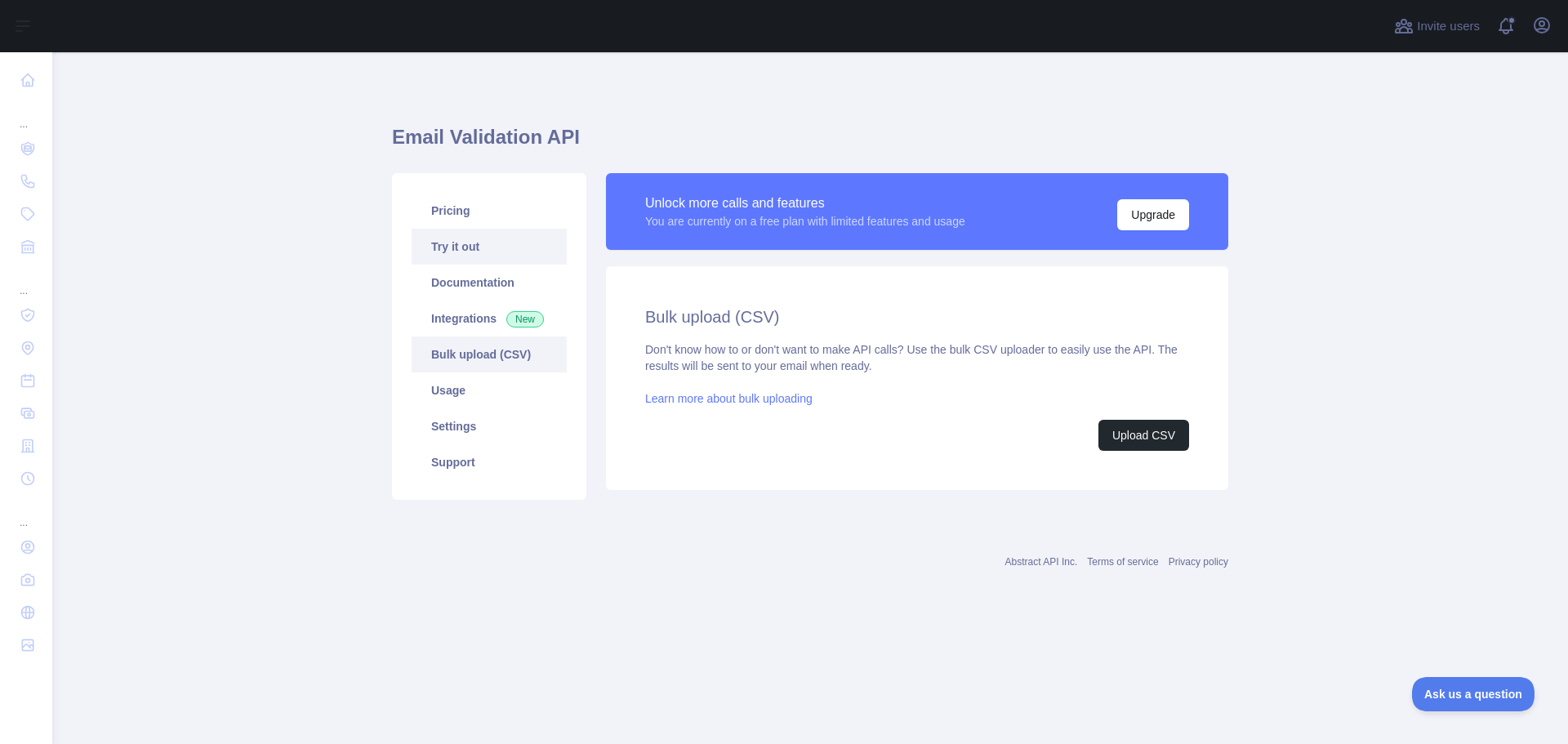
click at [462, 262] on link "Try it out" at bounding box center [489, 246] width 155 height 36
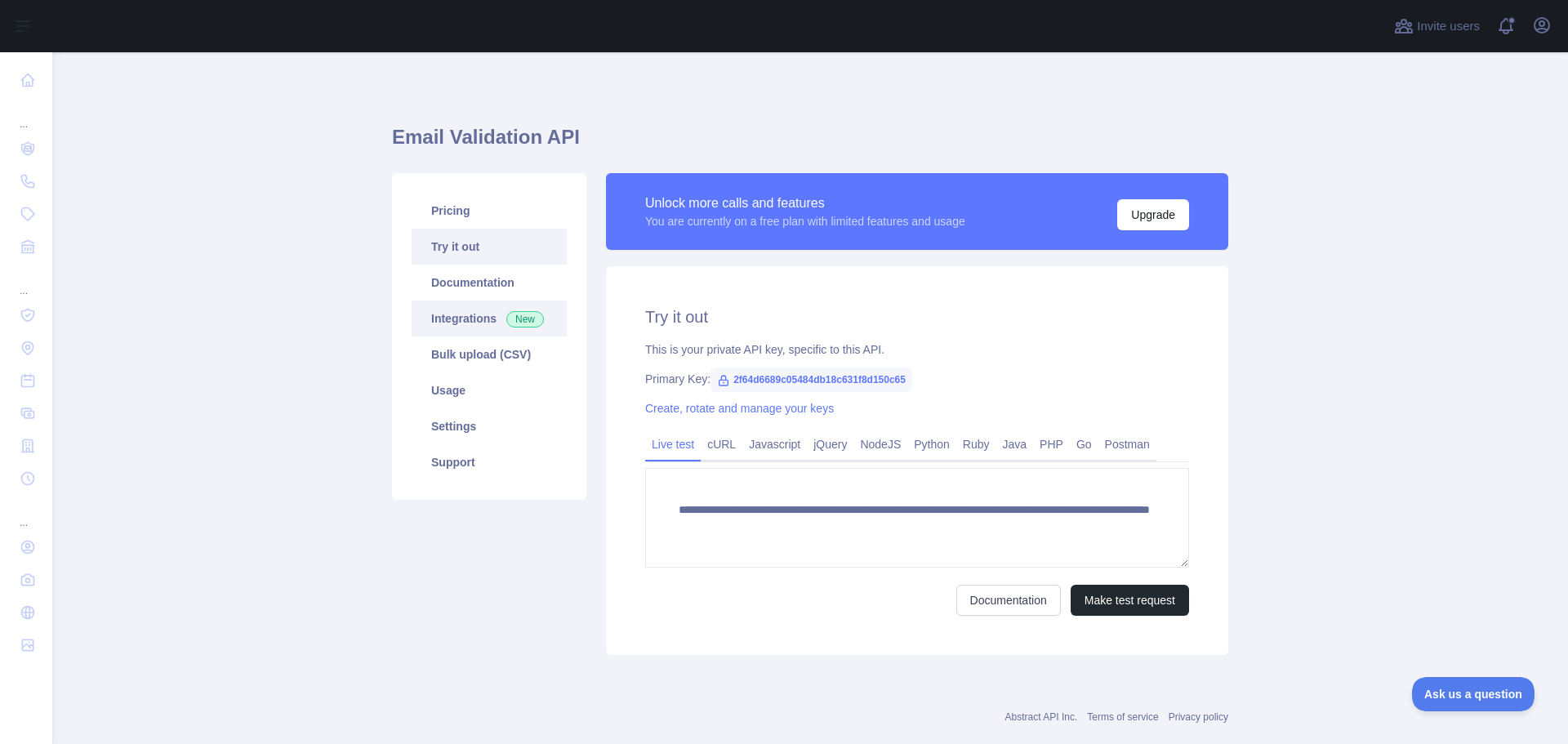
click at [462, 316] on link "Integrations New" at bounding box center [489, 319] width 155 height 36
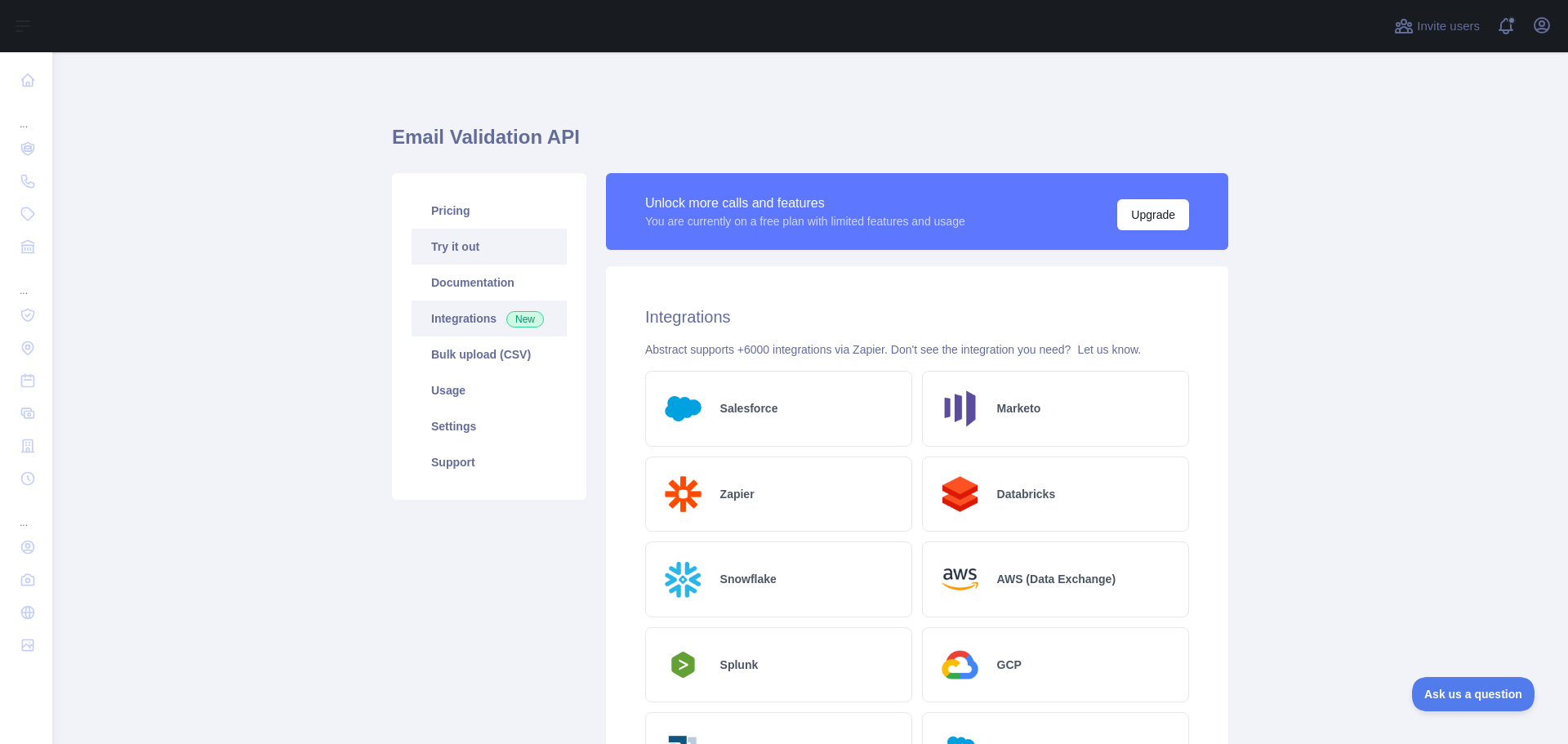
click at [463, 233] on link "Try it out" at bounding box center [489, 246] width 155 height 36
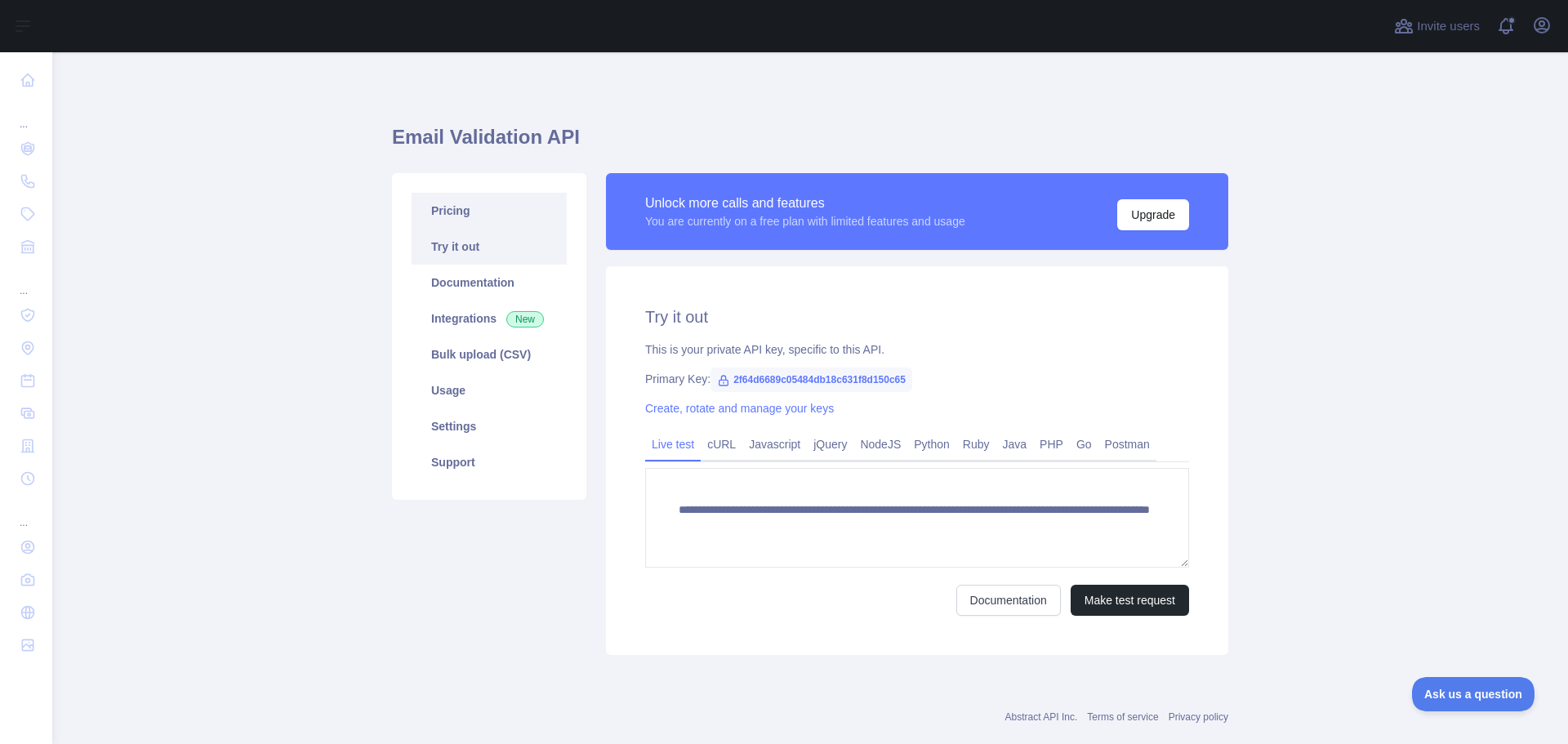
click at [470, 216] on link "Pricing" at bounding box center [489, 211] width 155 height 36
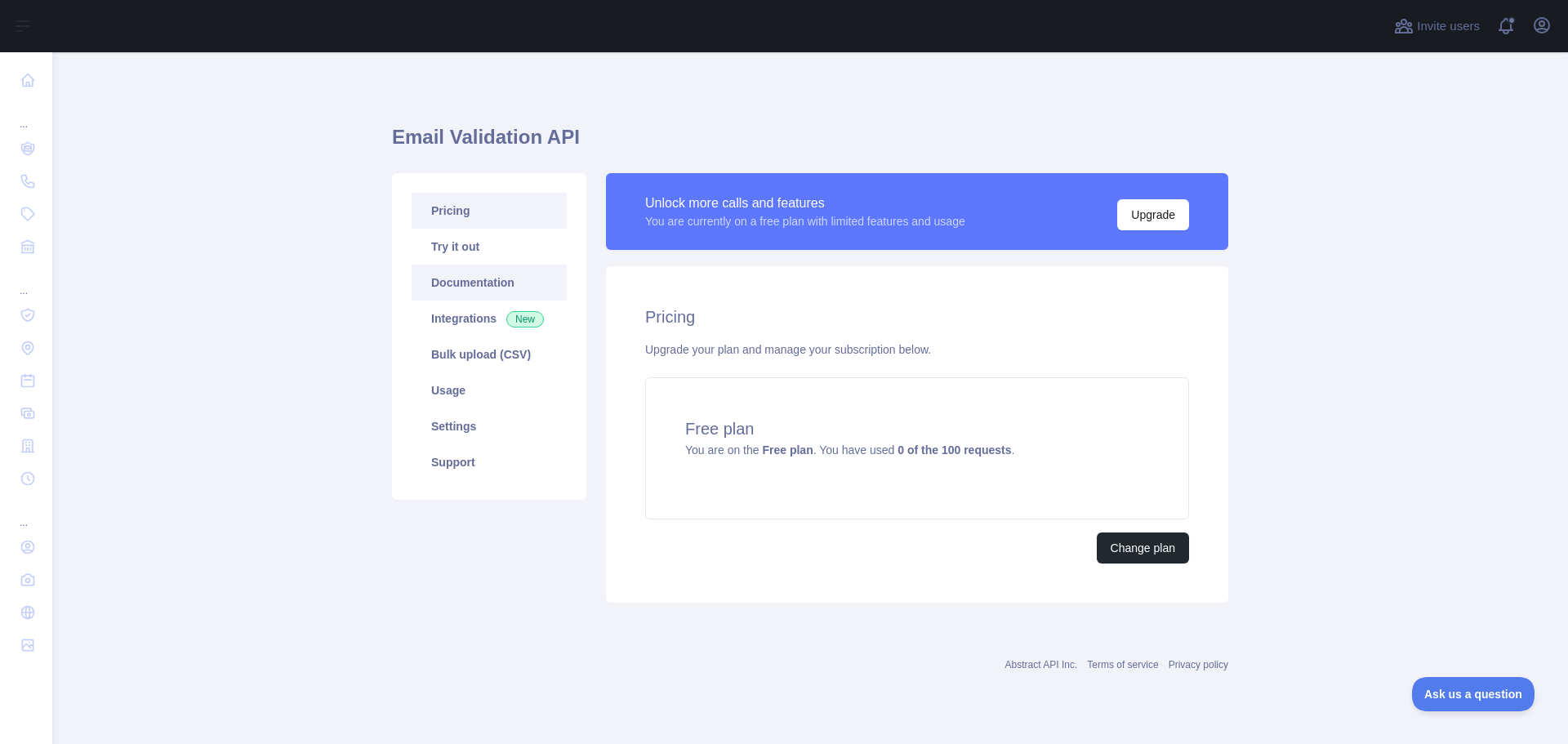
click at [473, 277] on link "Documentation" at bounding box center [489, 282] width 155 height 36
